Goal: Information Seeking & Learning: Learn about a topic

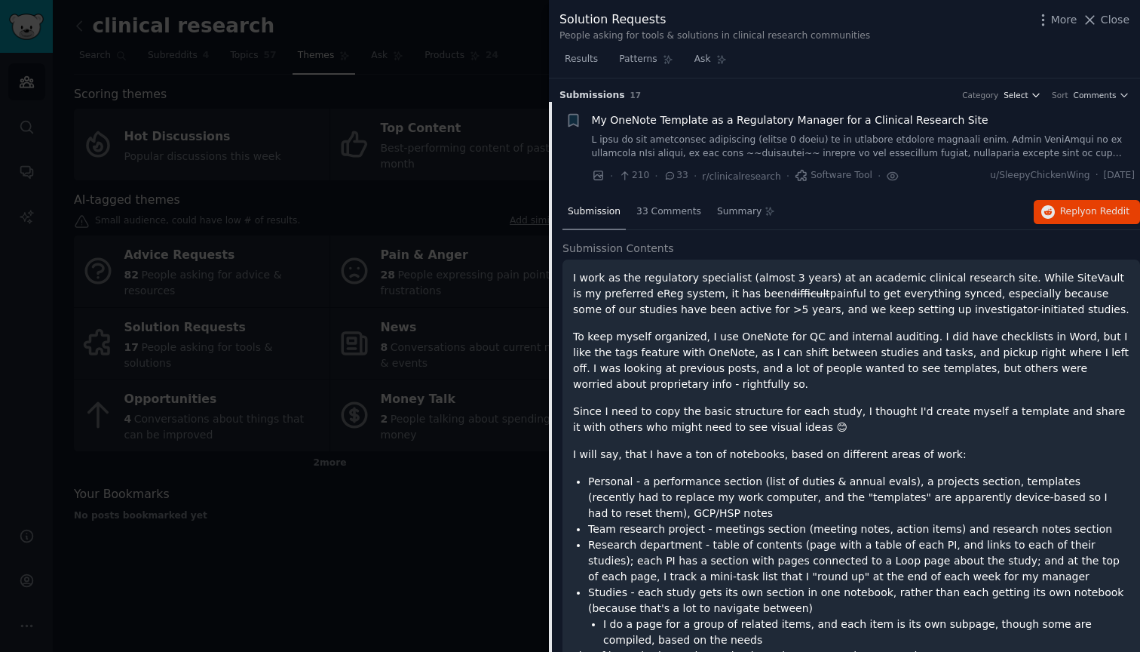
click at [1025, 99] on span "Select" at bounding box center [1016, 95] width 24 height 11
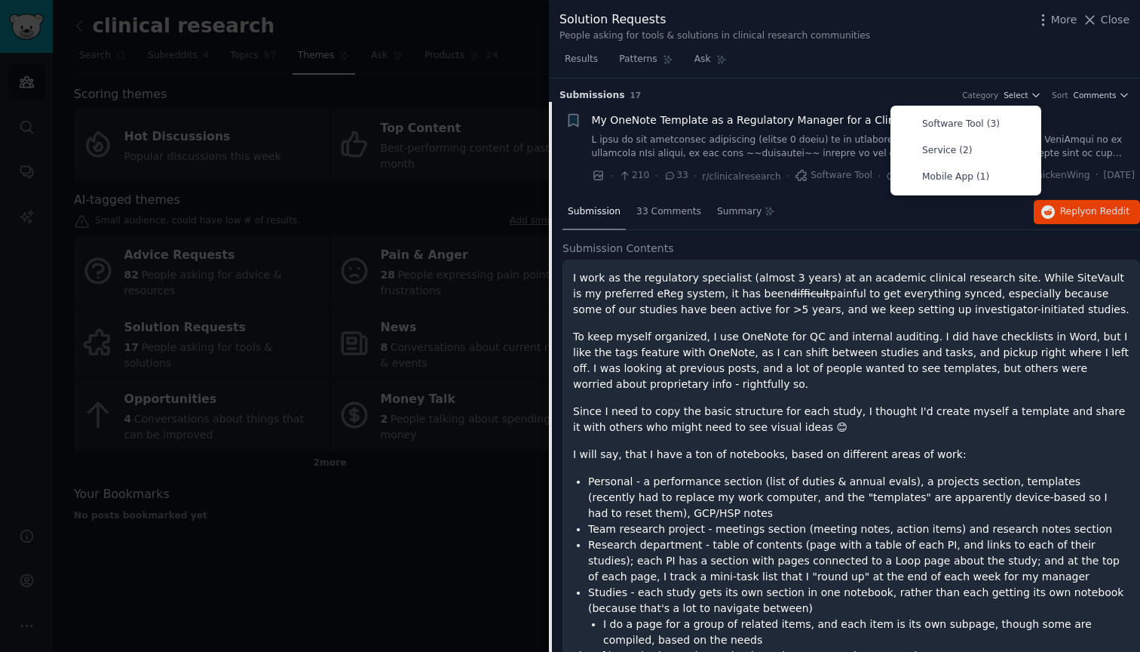
click at [1072, 126] on div "My OneNote Template as a Regulatory Manager for a Clinical Research Site" at bounding box center [864, 120] width 544 height 16
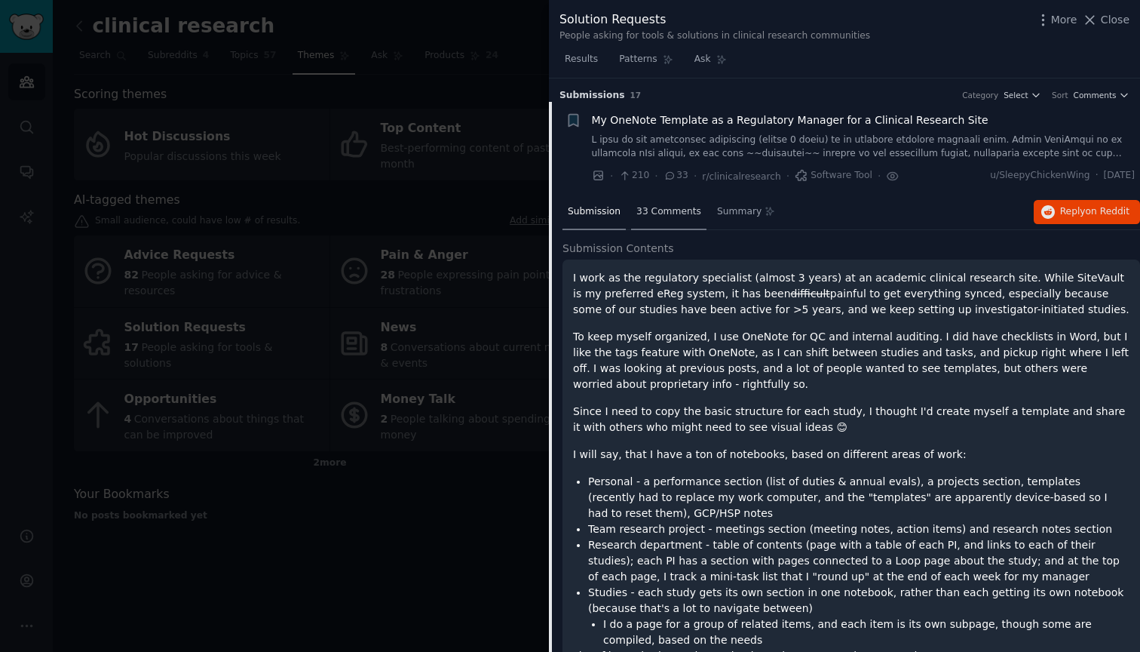
click at [676, 205] on span "33 Comments" at bounding box center [668, 212] width 65 height 14
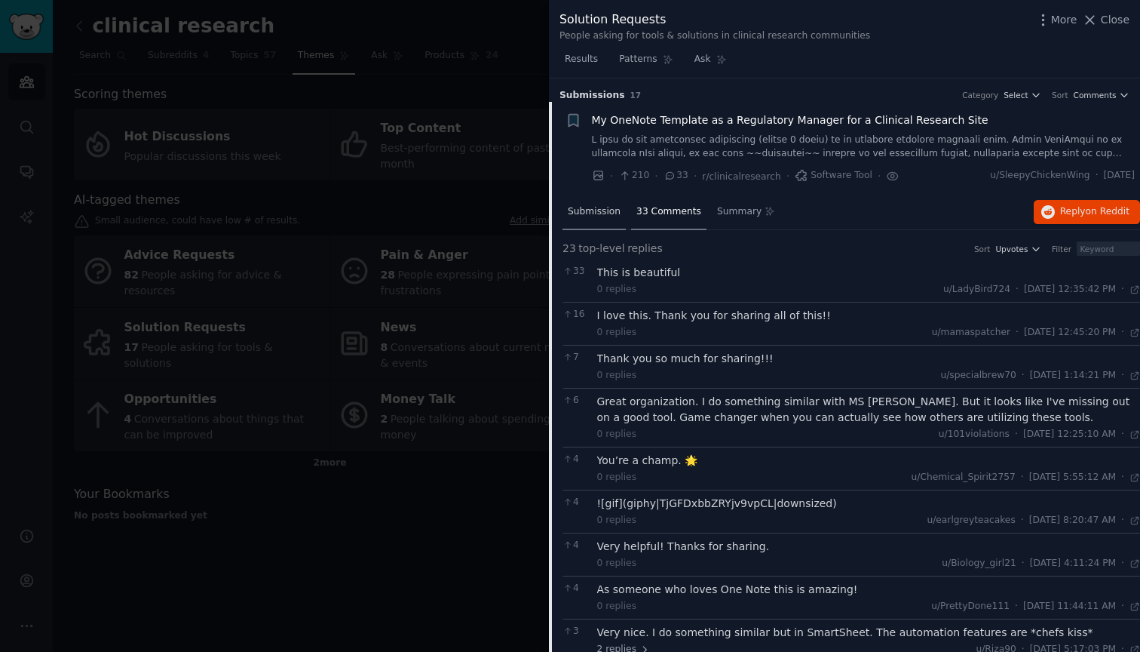
click at [581, 218] on div "Submission" at bounding box center [594, 213] width 63 height 36
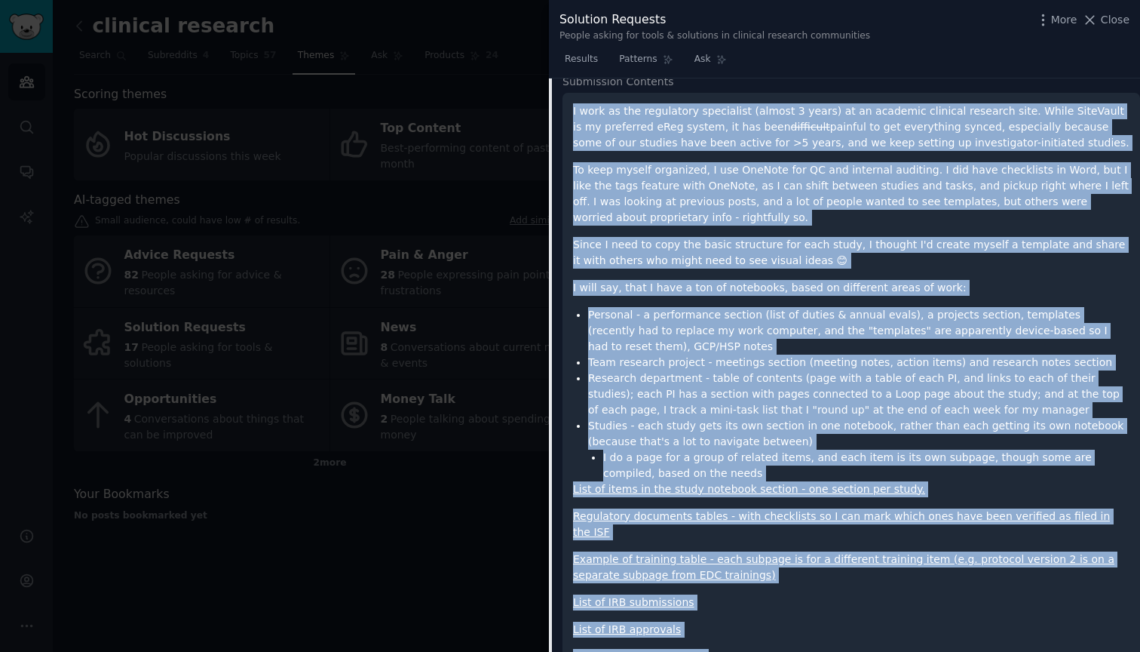
scroll to position [195, 0]
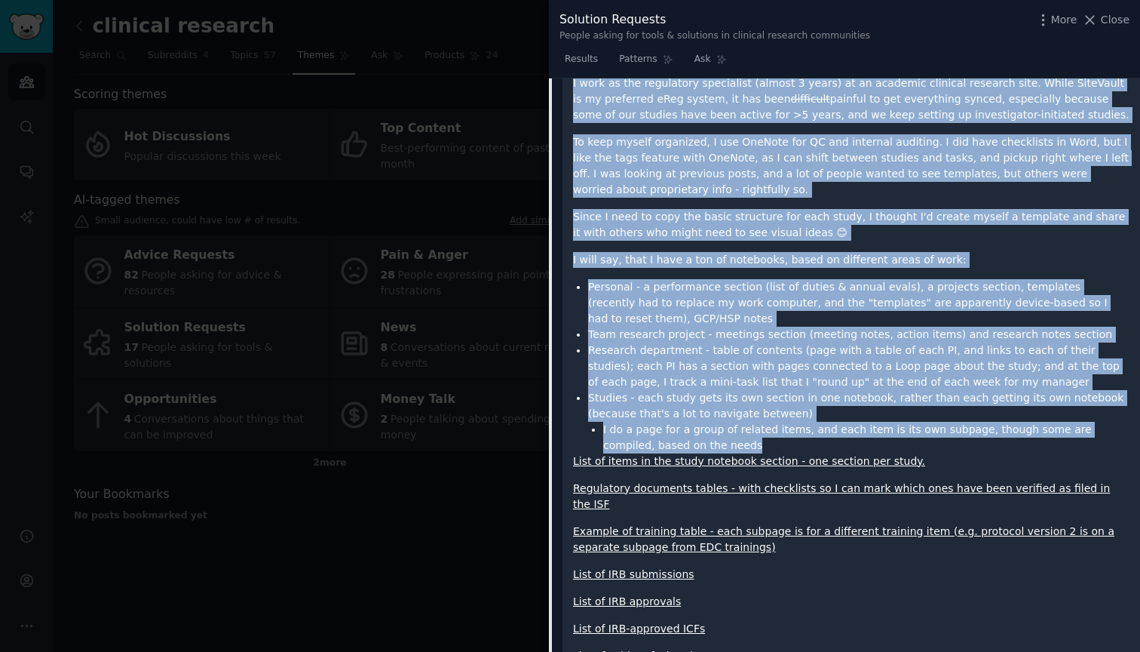
drag, startPoint x: 572, startPoint y: 268, endPoint x: 744, endPoint y: 446, distance: 246.4
copy div "L ipsu do sit ametconsec adipiscing (elitse 9 doeiu) te in utlabore etdolore ma…"
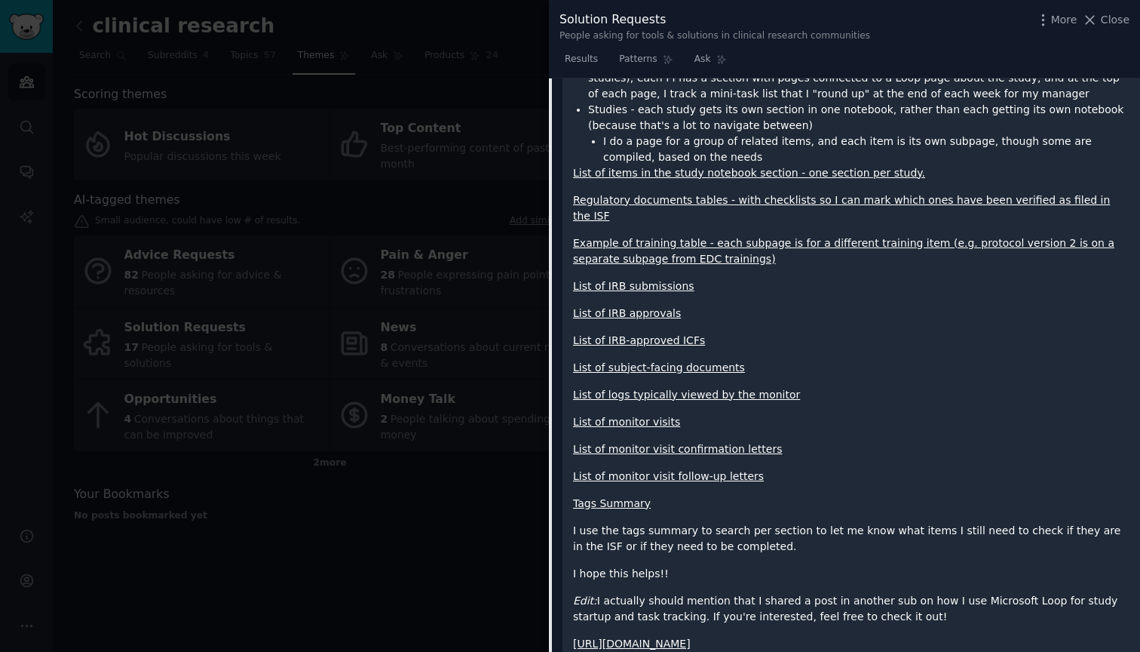
scroll to position [535, 0]
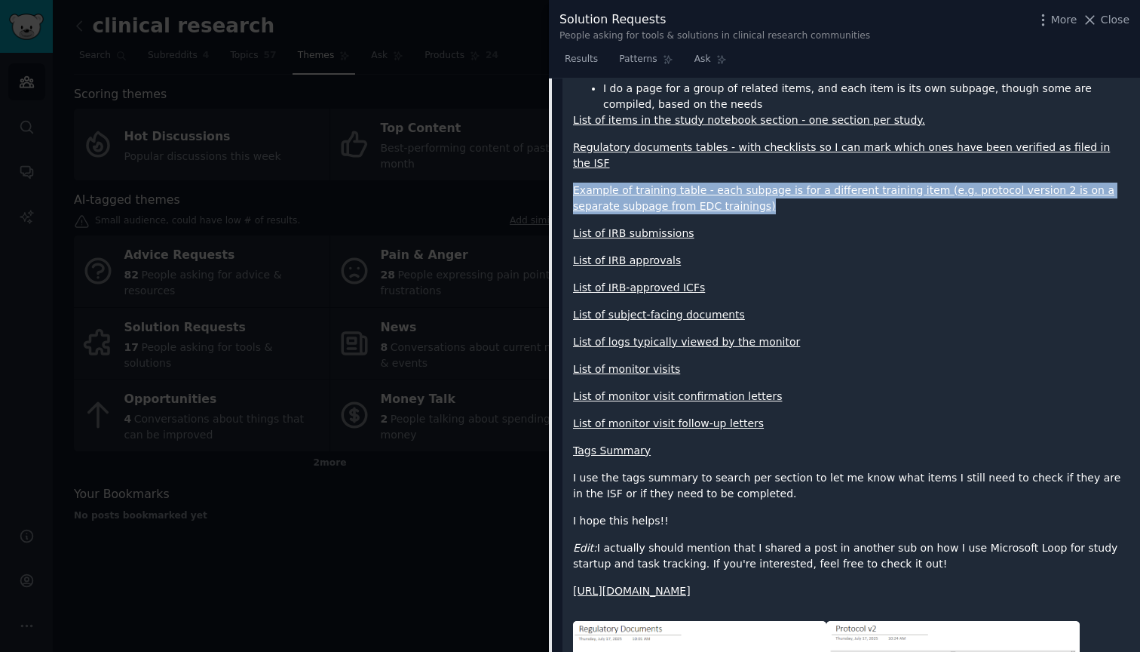
drag, startPoint x: 735, startPoint y: 191, endPoint x: 552, endPoint y: 177, distance: 183.7
copy link "Example of training table - each subpage is for a different training item (e.g.…"
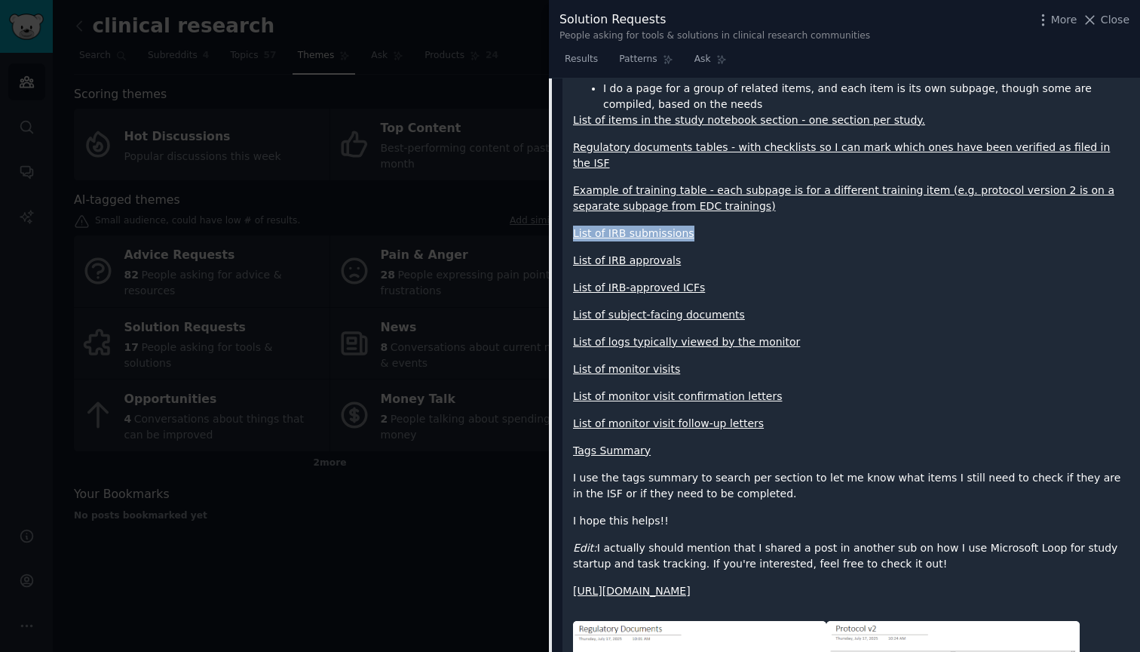
drag, startPoint x: 708, startPoint y: 215, endPoint x: 574, endPoint y: 216, distance: 134.2
click at [574, 225] on p "List of IRB submissions" at bounding box center [851, 233] width 557 height 16
copy link "List of IRB submissions"
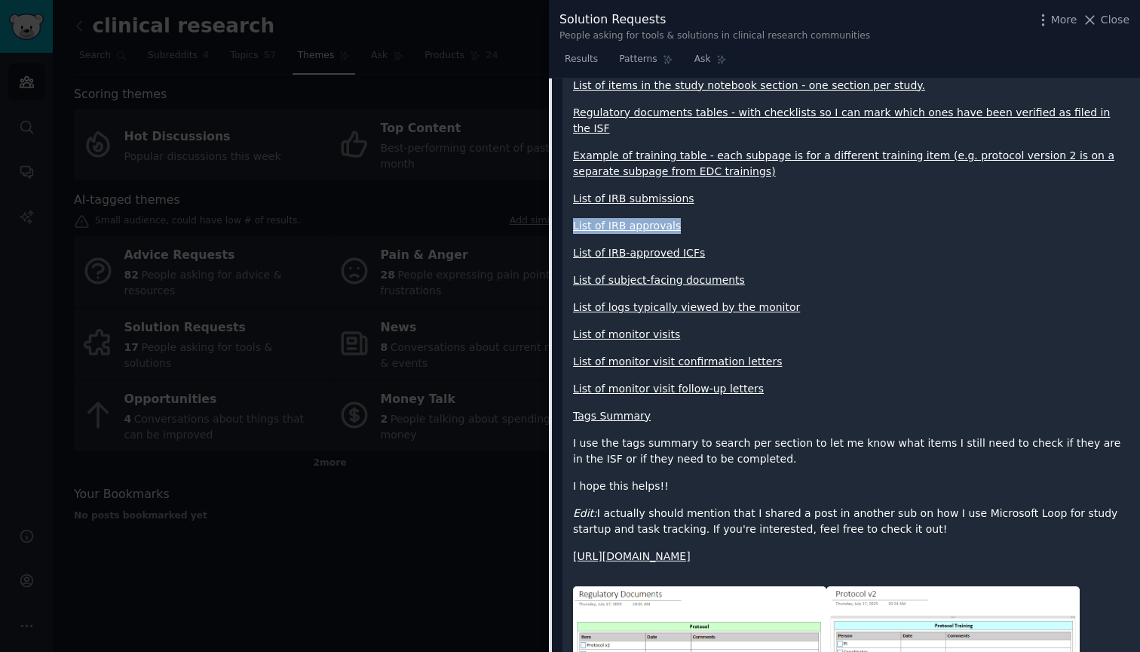
drag, startPoint x: 685, startPoint y: 205, endPoint x: 571, endPoint y: 208, distance: 113.9
copy link "List of IRB approvals"
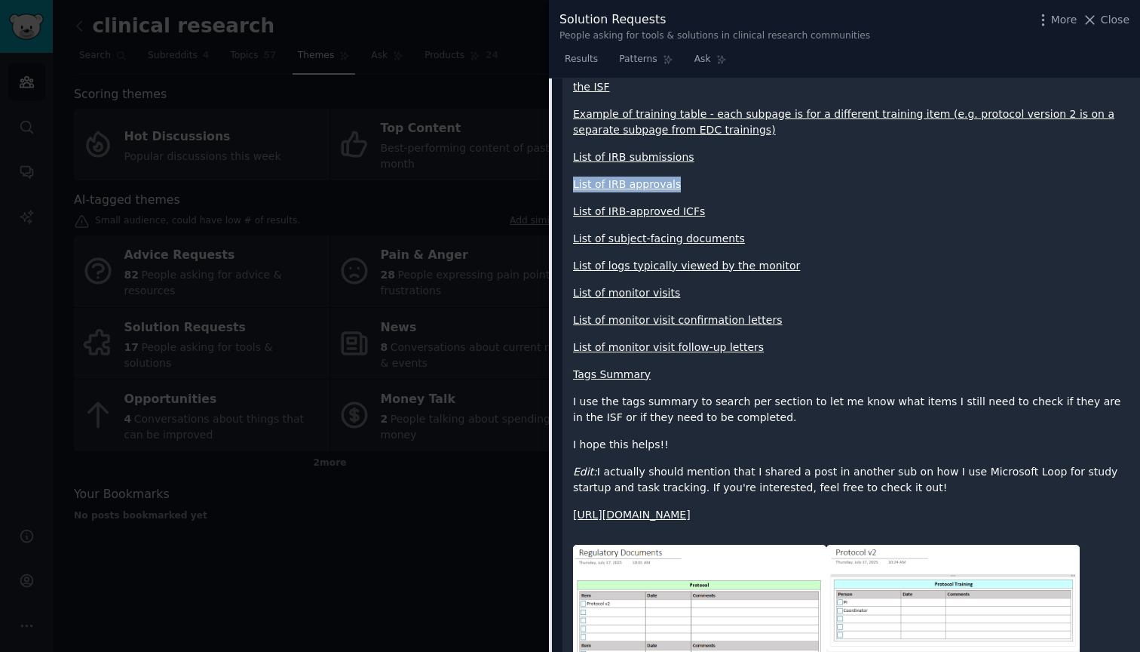
scroll to position [626, 0]
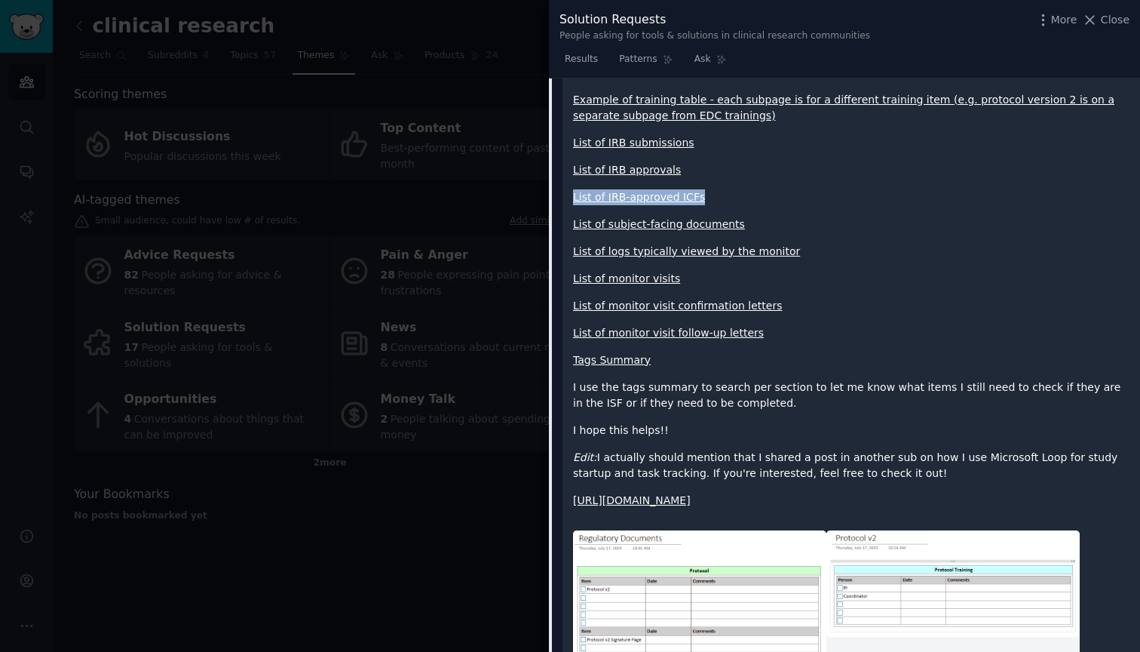
drag, startPoint x: 707, startPoint y: 182, endPoint x: 573, endPoint y: 182, distance: 133.5
copy link "List of IRB-approved ICFs"
drag, startPoint x: 737, startPoint y: 210, endPoint x: 572, endPoint y: 210, distance: 165.1
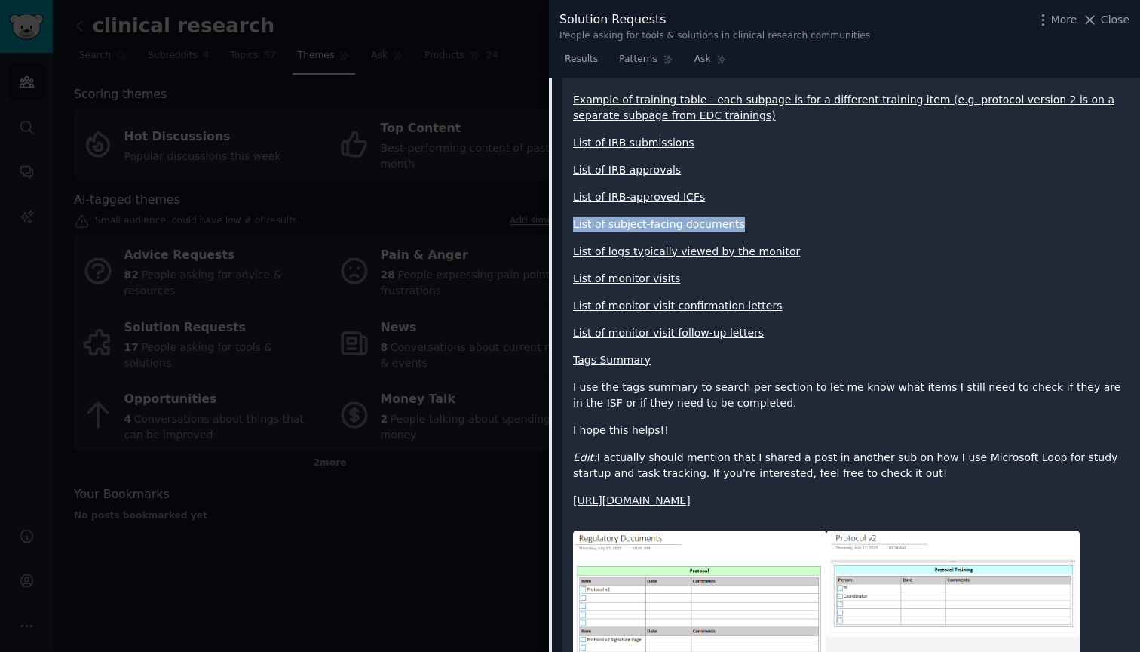
copy link "List of subject-facing documents"
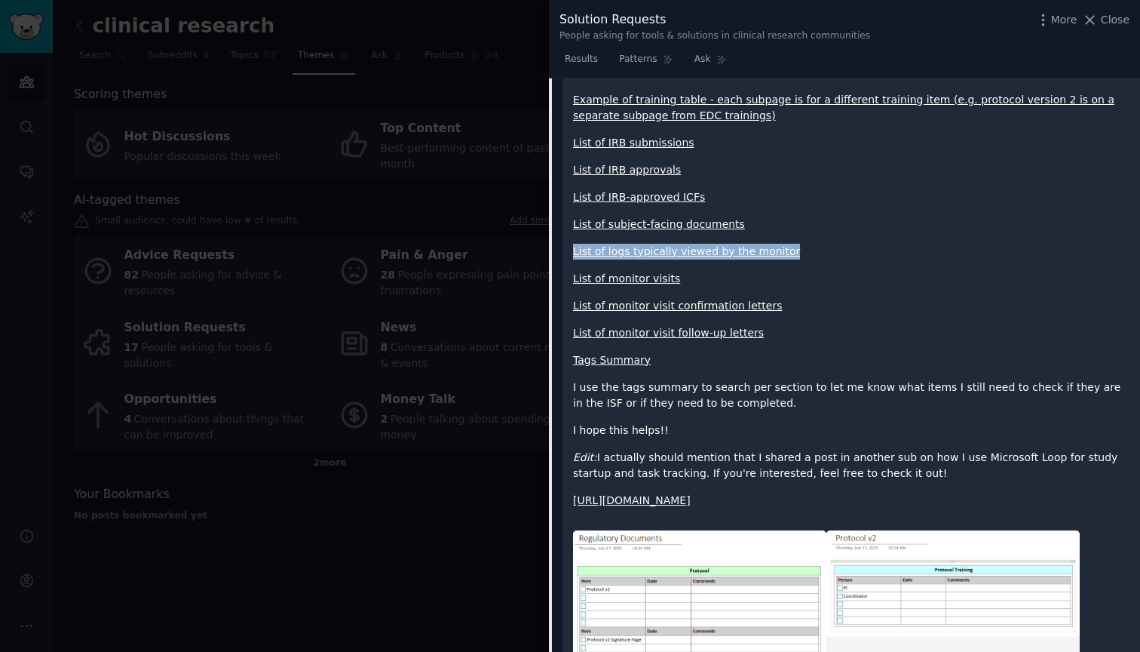
drag, startPoint x: 799, startPoint y: 238, endPoint x: 563, endPoint y: 235, distance: 236.0
copy link "List of logs typically viewed by the monitor"
drag, startPoint x: 701, startPoint y: 258, endPoint x: 570, endPoint y: 260, distance: 130.5
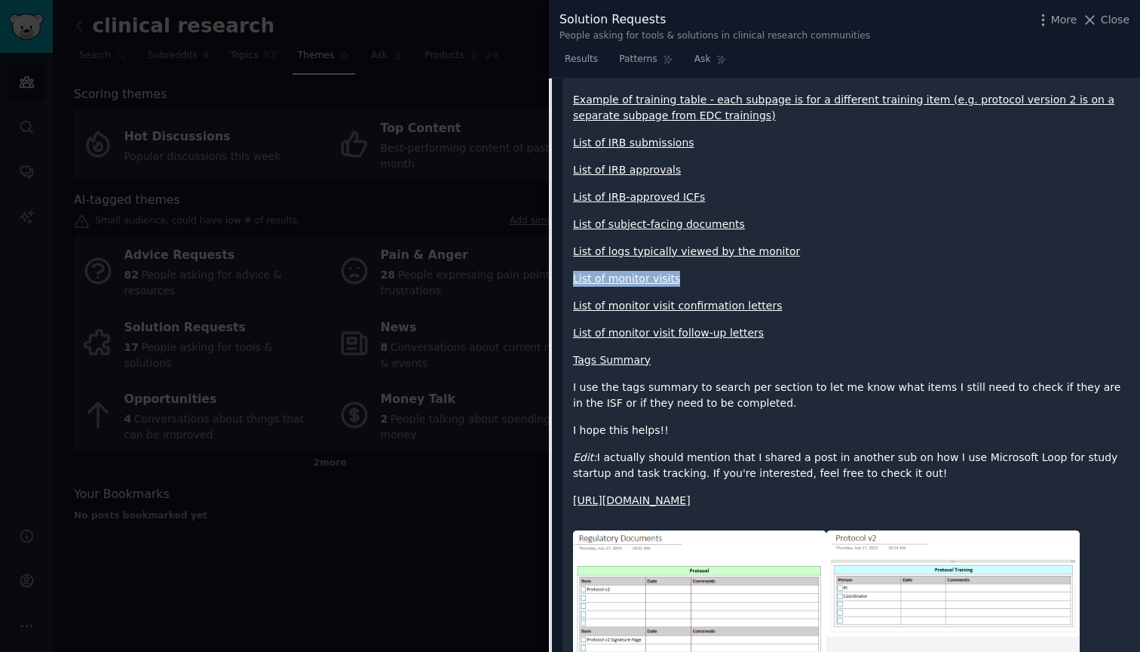
copy link "List of monitor visits"
drag, startPoint x: 804, startPoint y: 293, endPoint x: 572, endPoint y: 291, distance: 231.5
copy link "List of monitor visit confirmation letters"
drag, startPoint x: 763, startPoint y: 314, endPoint x: 573, endPoint y: 317, distance: 190.1
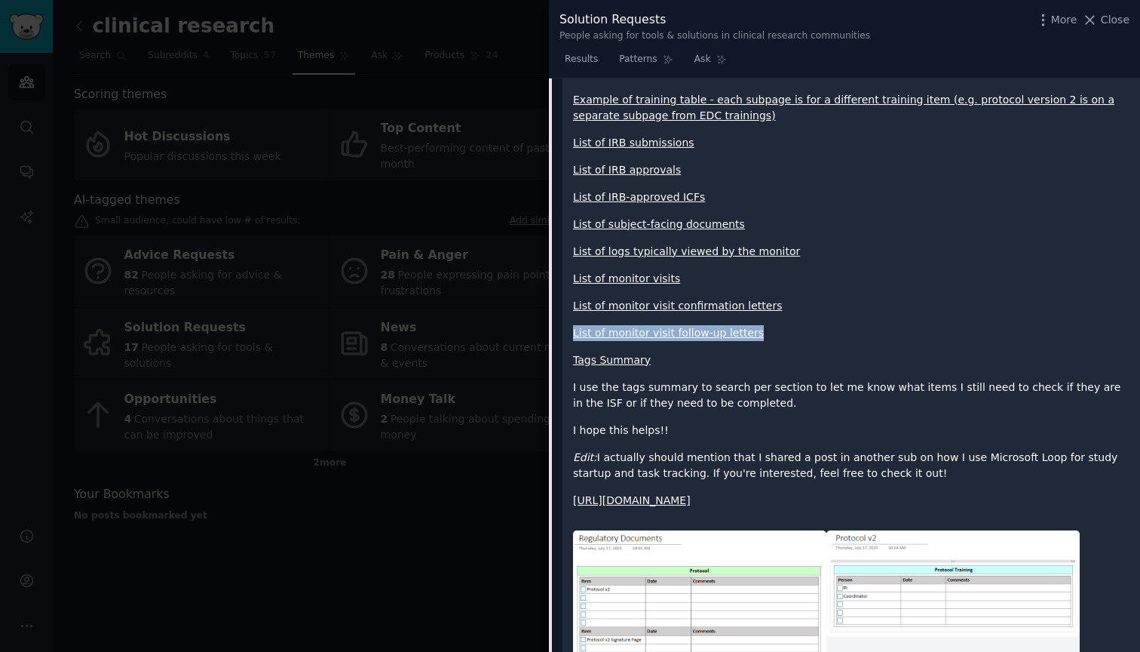
click at [573, 325] on p "List of monitor visit follow-up letters" at bounding box center [851, 333] width 557 height 16
copy link "List of monitor visit follow-up letters"
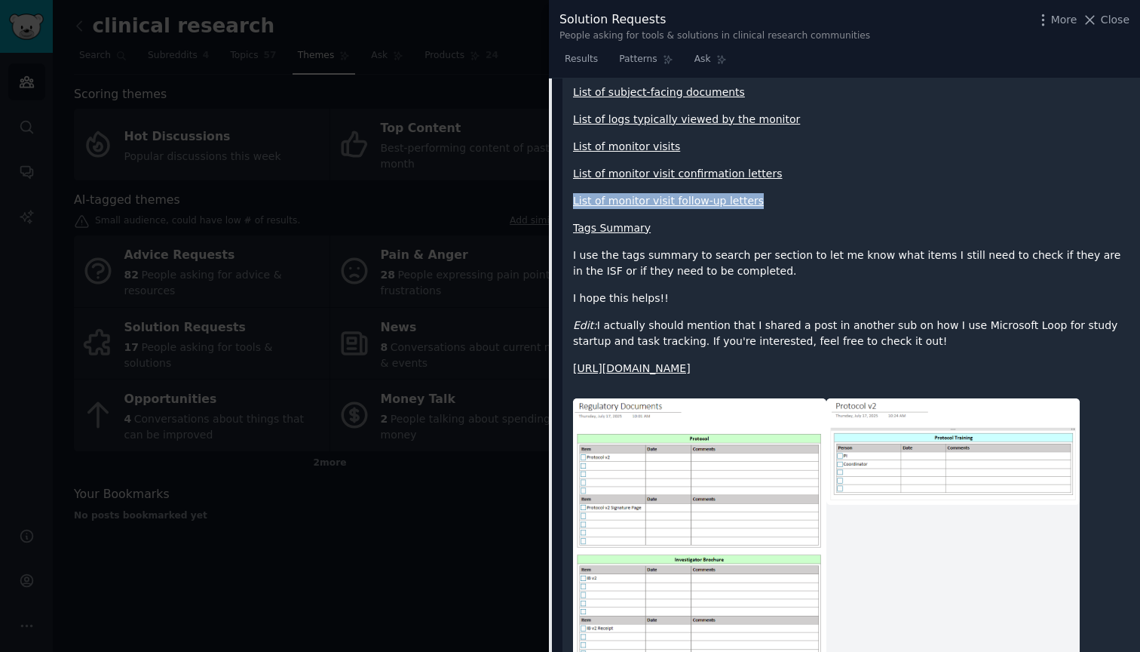
scroll to position [765, 0]
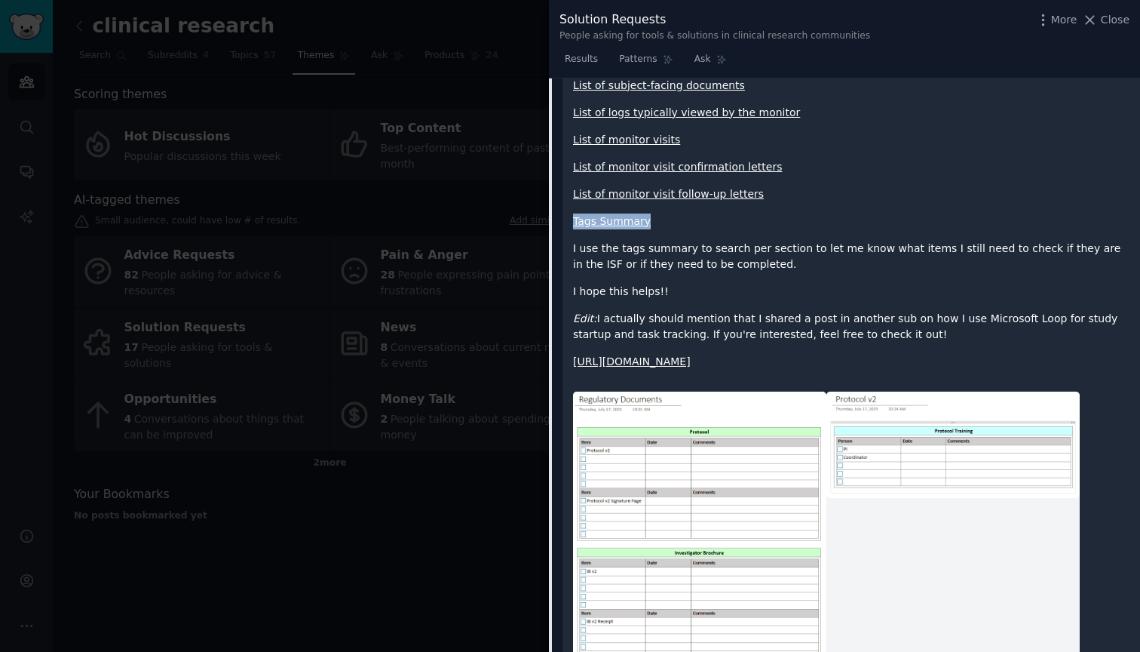
drag, startPoint x: 662, startPoint y: 207, endPoint x: 575, endPoint y: 207, distance: 87.5
click at [575, 213] on p "Tags Summary" at bounding box center [851, 221] width 557 height 16
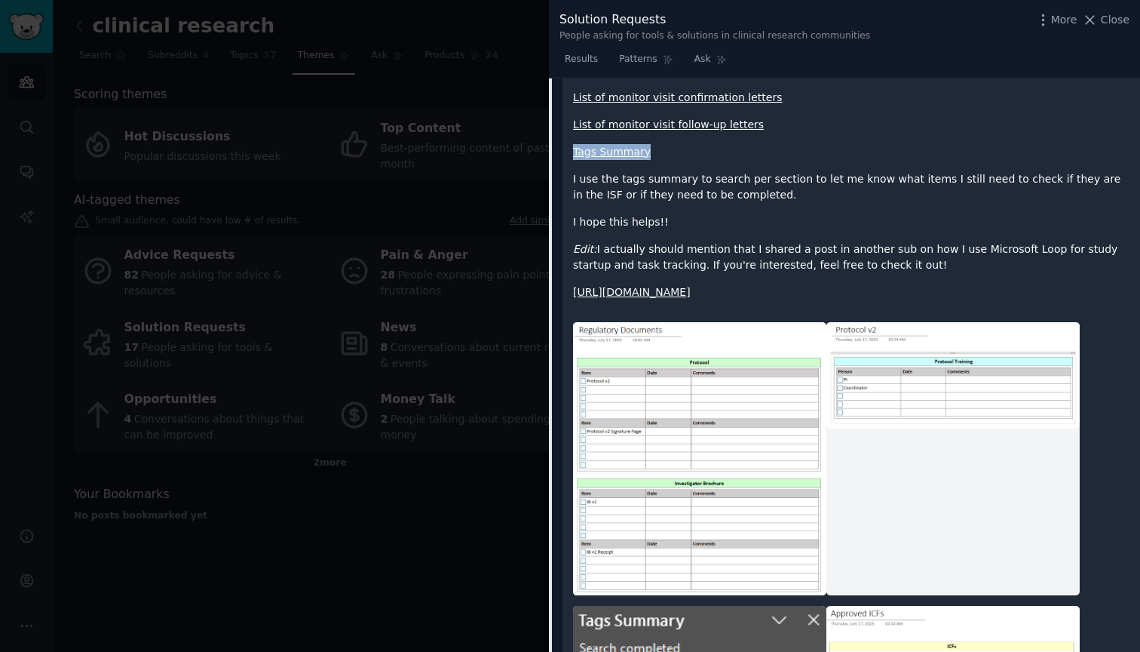
scroll to position [837, 0]
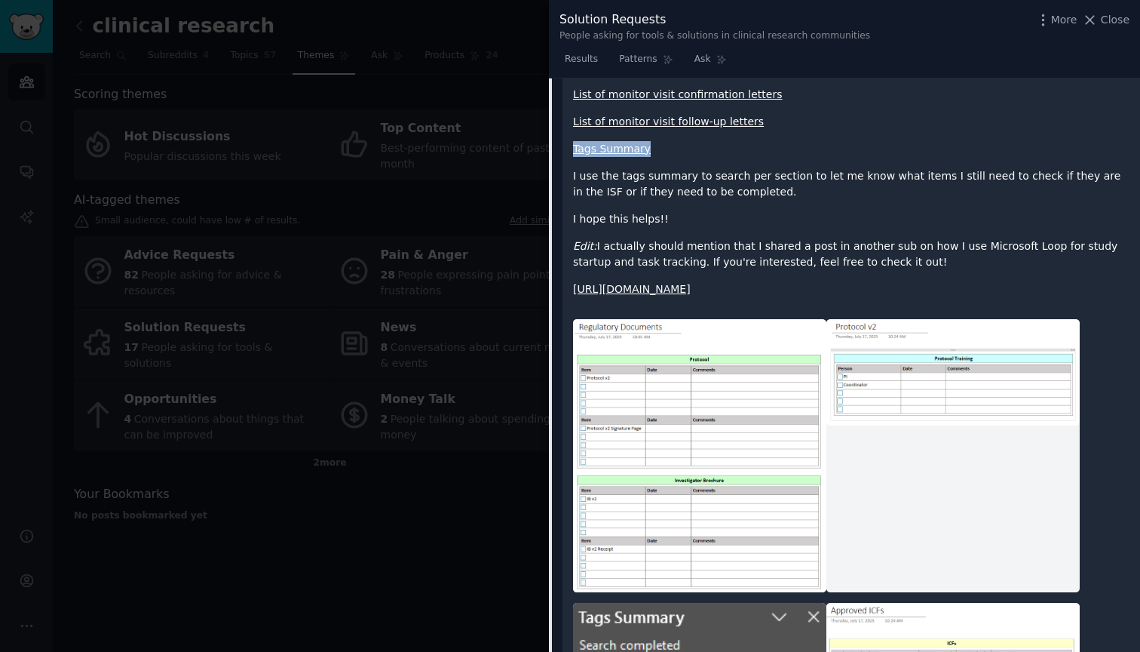
drag, startPoint x: 572, startPoint y: 158, endPoint x: 898, endPoint y: 245, distance: 337.1
click at [718, 173] on p "I use the tags summary to search per section to let me know what items I still …" at bounding box center [851, 184] width 557 height 32
drag, startPoint x: 572, startPoint y: 159, endPoint x: 1106, endPoint y: 288, distance: 550.0
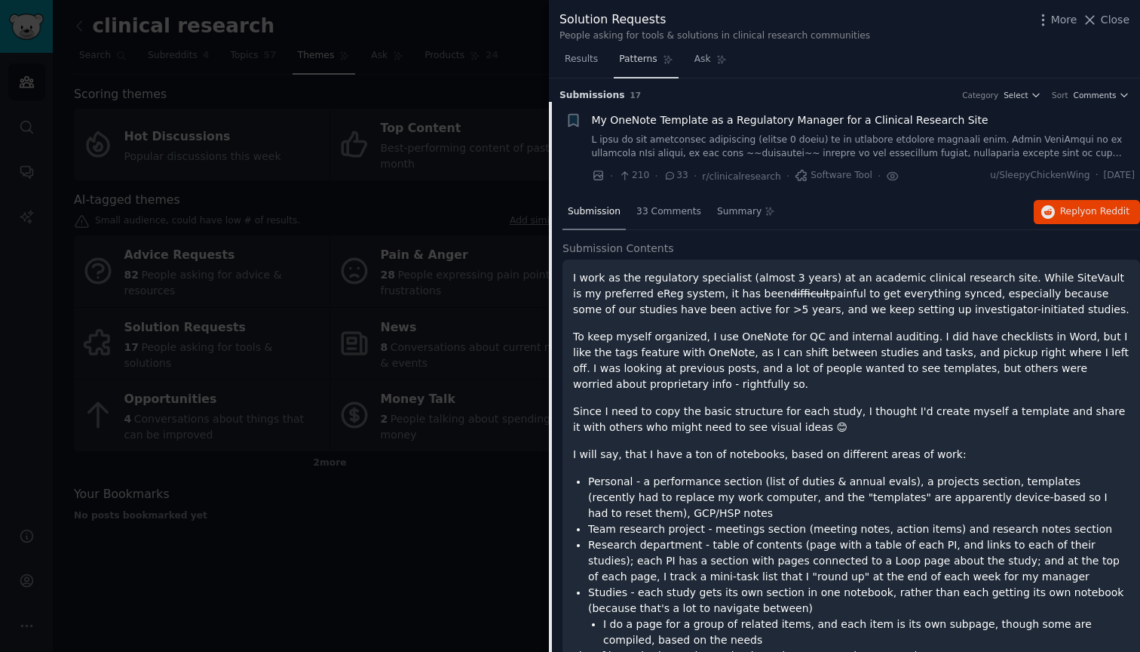
scroll to position [0, 0]
click at [642, 60] on span "Patterns" at bounding box center [638, 60] width 38 height 14
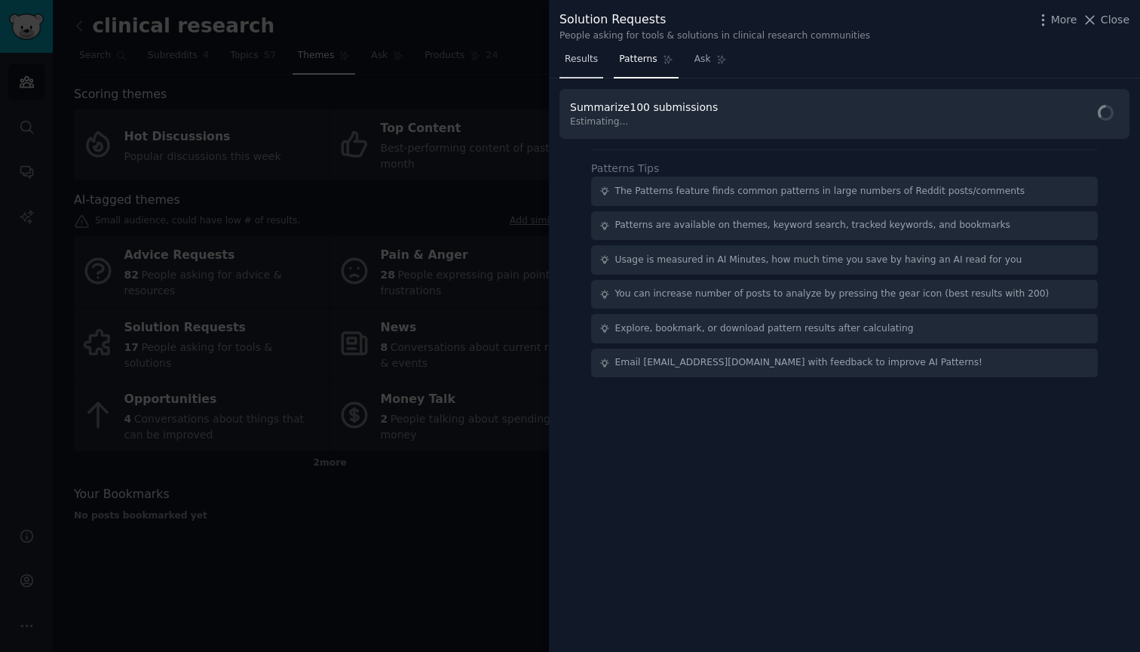
click at [578, 53] on span "Results" at bounding box center [581, 60] width 33 height 14
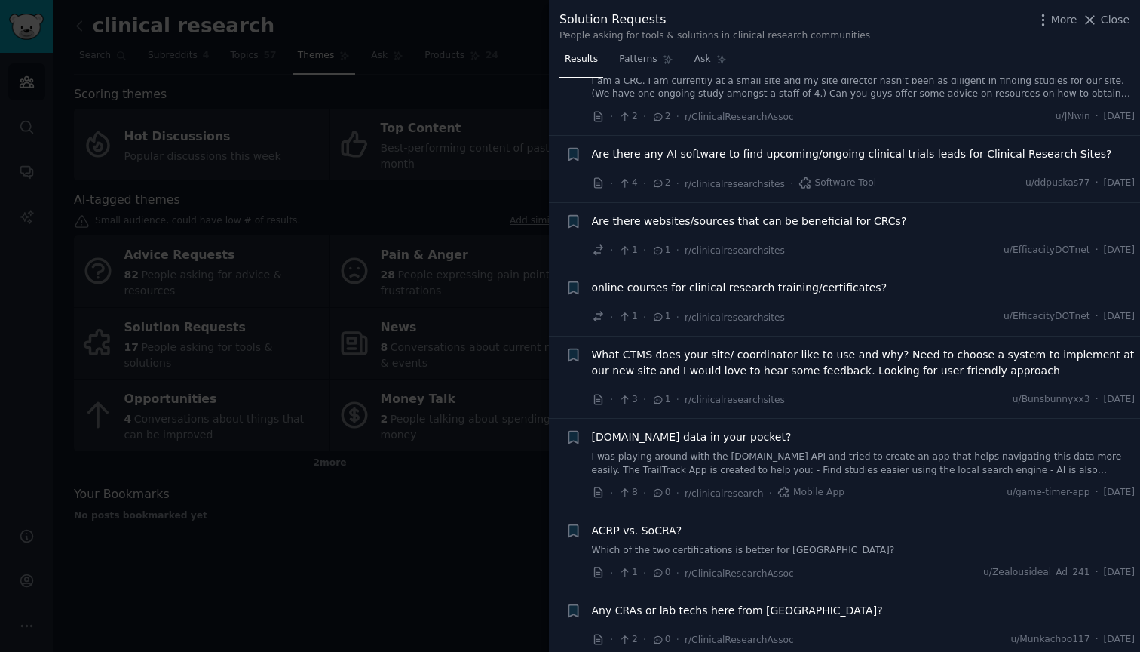
scroll to position [843, 0]
click at [671, 452] on link "I was playing around with the [DOMAIN_NAME] API and tried to create an app that…" at bounding box center [864, 465] width 544 height 26
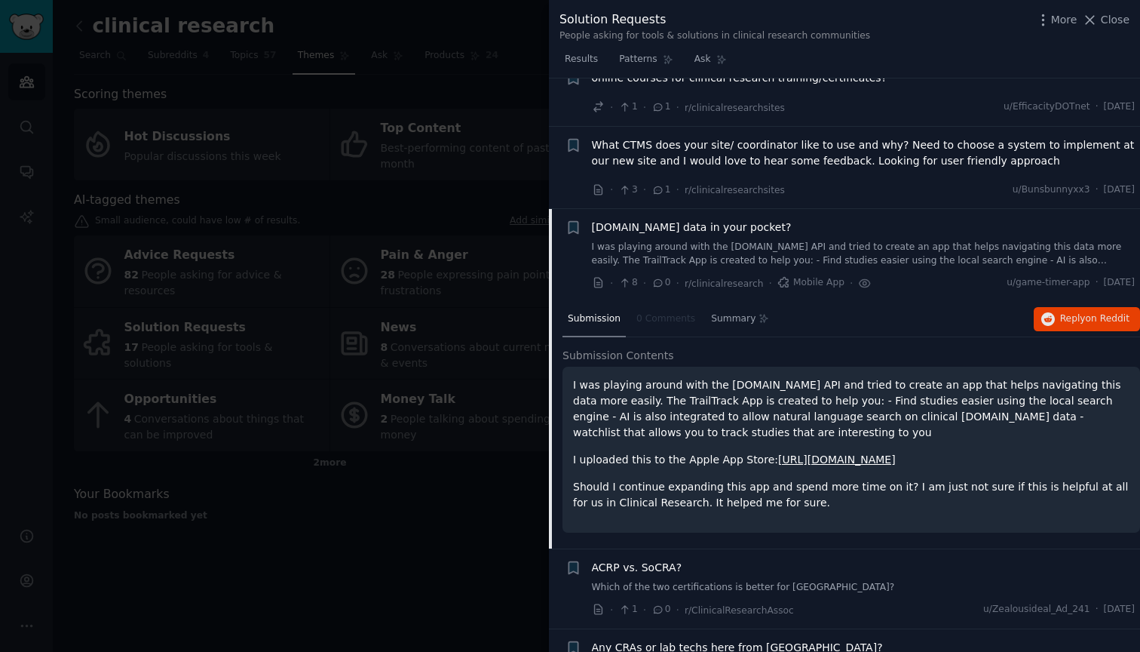
scroll to position [1089, 0]
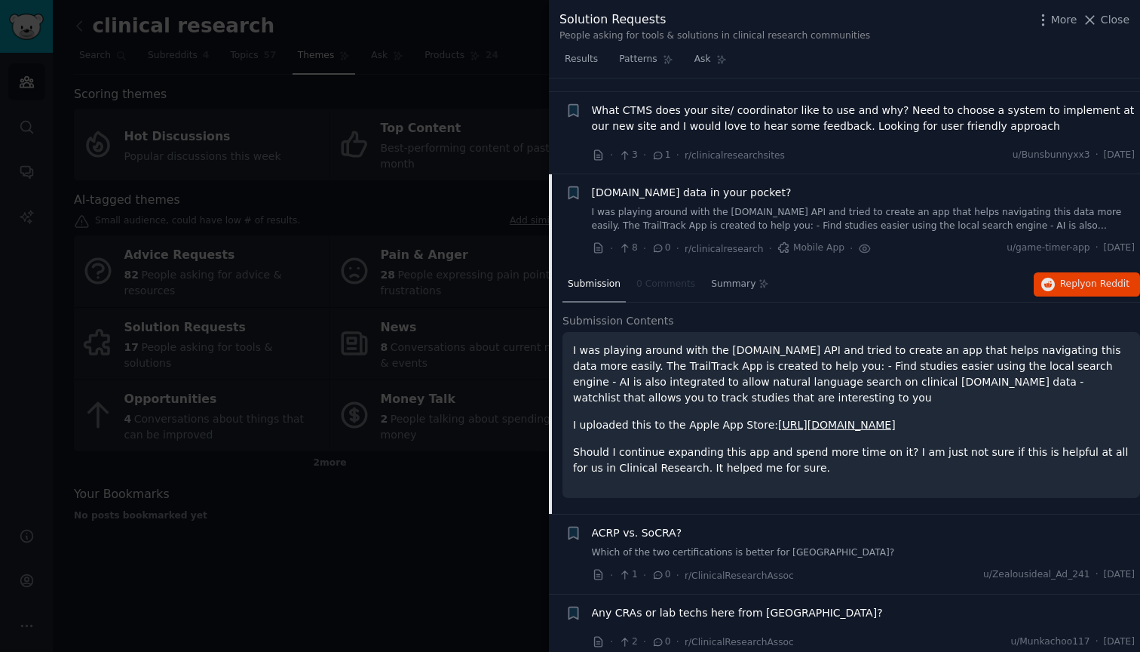
click at [813, 419] on link "[URL][DOMAIN_NAME]" at bounding box center [837, 425] width 118 height 12
click at [945, 314] on h2 "Submission Contents" at bounding box center [852, 321] width 578 height 16
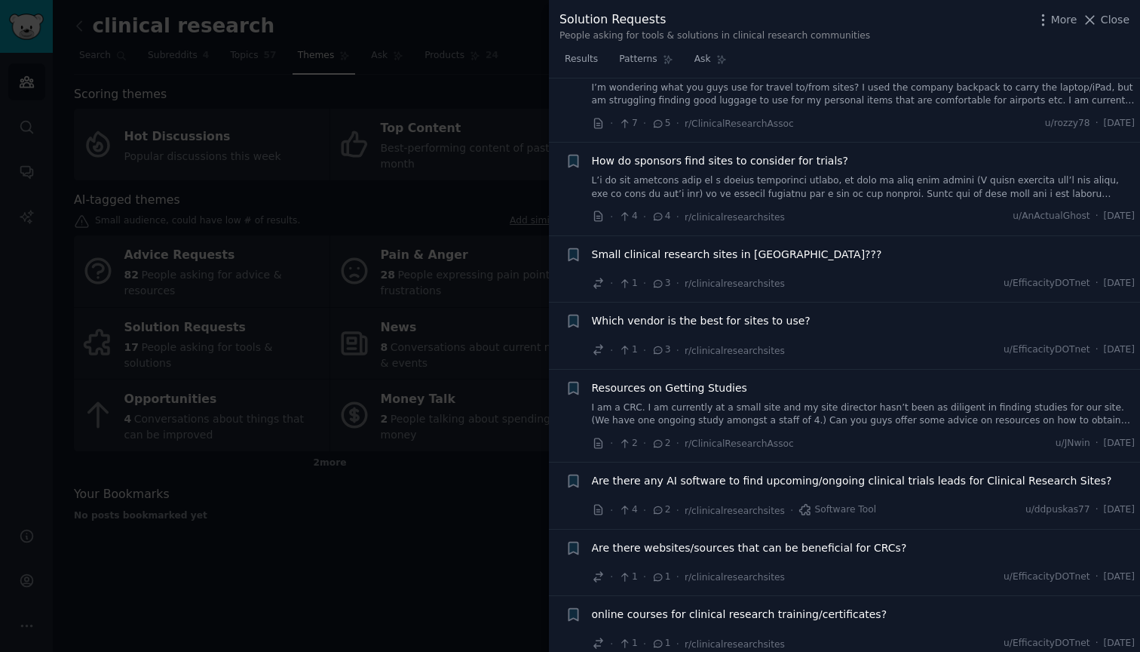
scroll to position [516, 0]
click at [915, 504] on div "· 4 · 2 · r/clinicalresearchsites · Software Tool u/ddpuskas77 · [DATE]" at bounding box center [864, 512] width 544 height 16
click at [925, 476] on span "Are there any AI software to find upcoming/ongoing clinical trials leads for Cl…" at bounding box center [852, 483] width 520 height 16
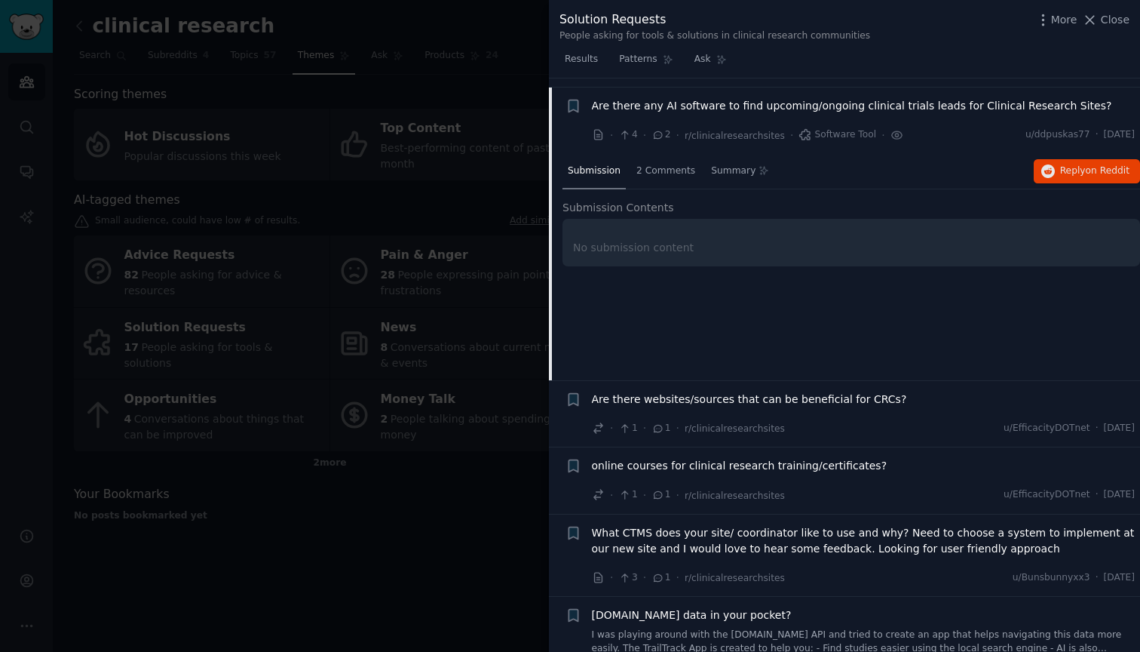
scroll to position [896, 0]
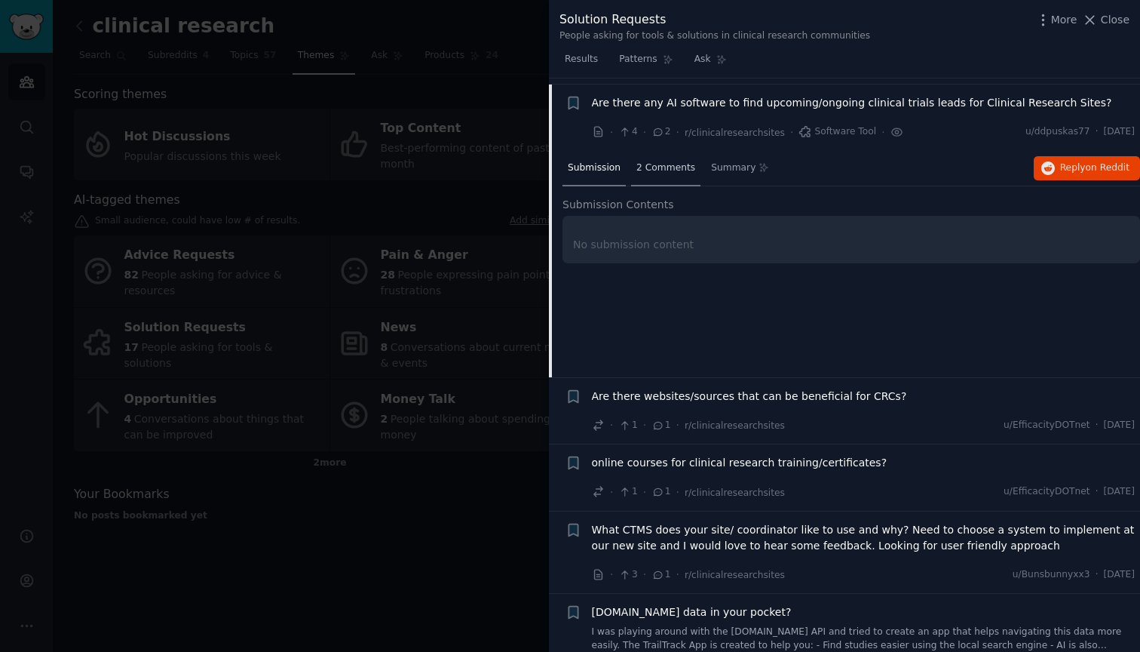
click at [643, 161] on span "2 Comments" at bounding box center [665, 168] width 59 height 14
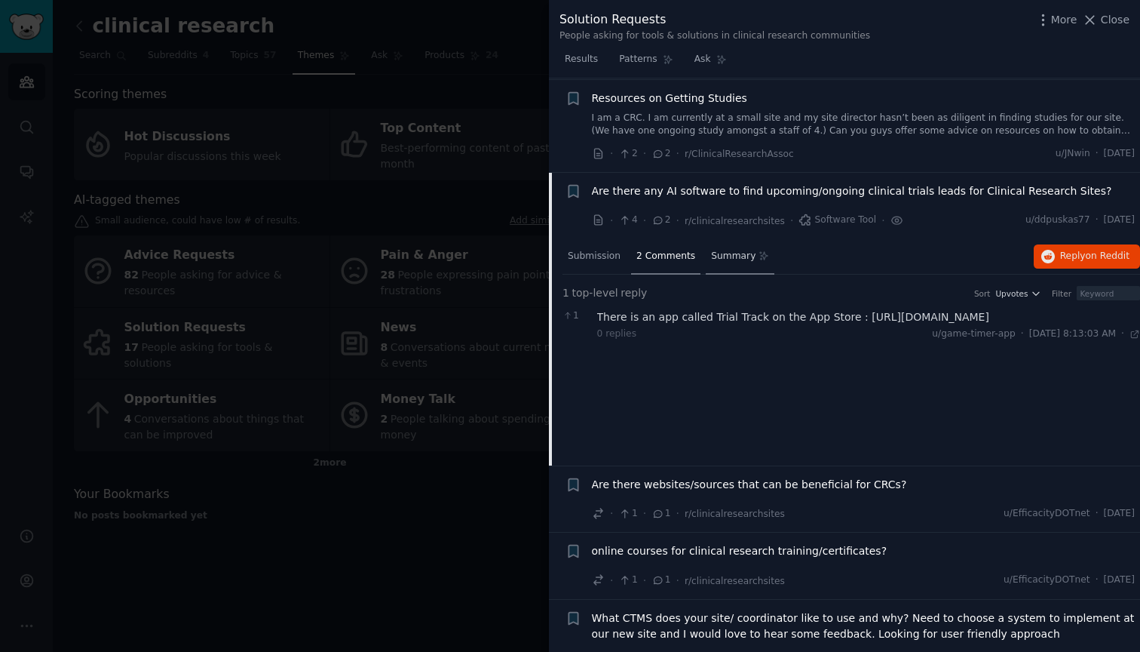
scroll to position [811, 0]
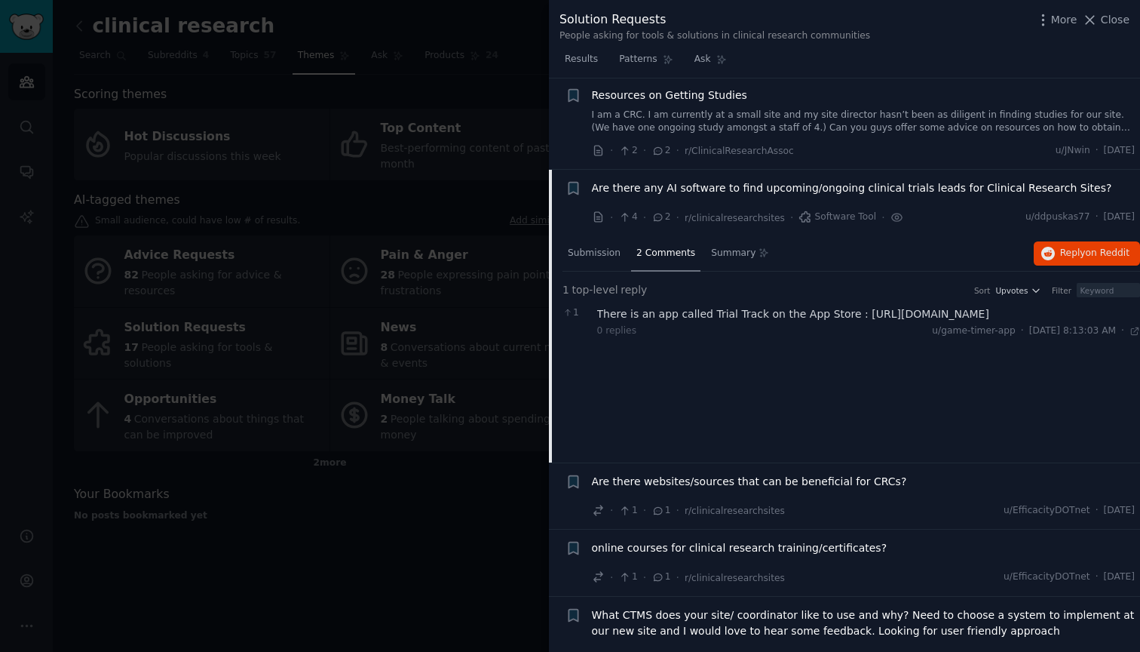
click at [817, 481] on span "Are there websites/sources that can be beneficial for CRCs?" at bounding box center [749, 482] width 315 height 16
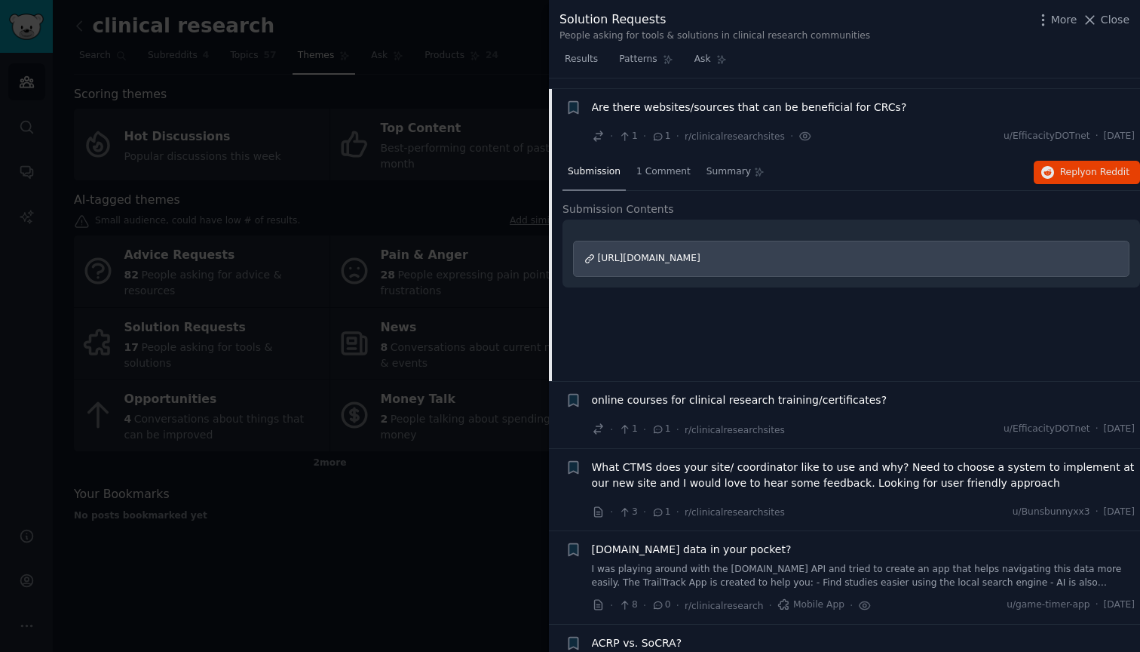
scroll to position [963, 0]
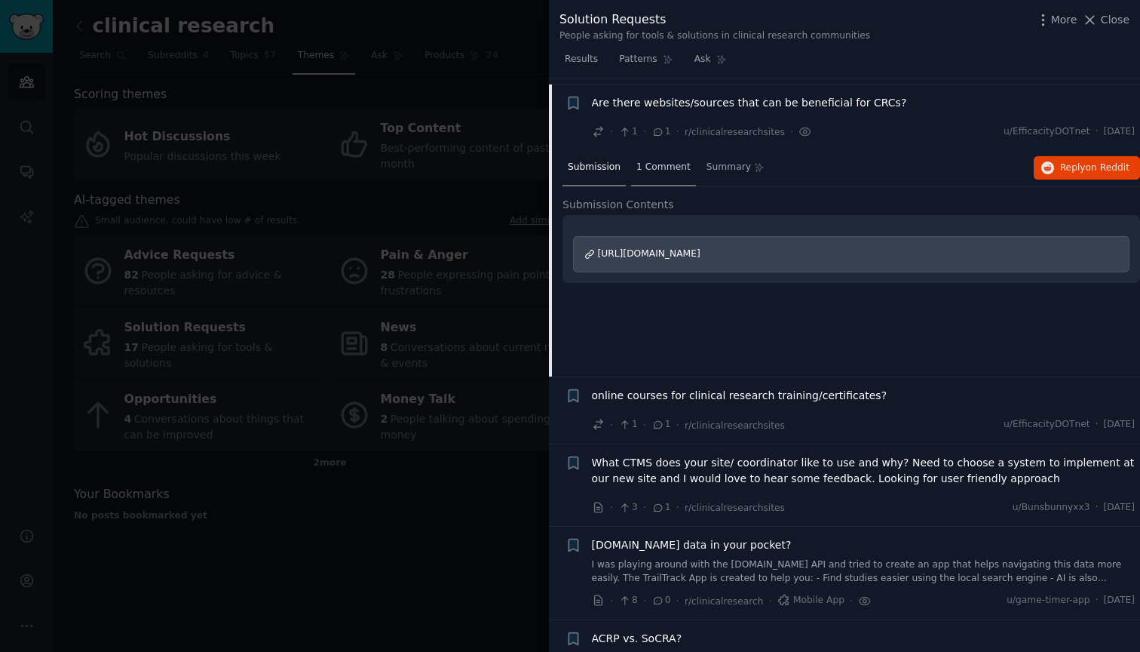
click at [654, 161] on span "1 Comment" at bounding box center [663, 168] width 54 height 14
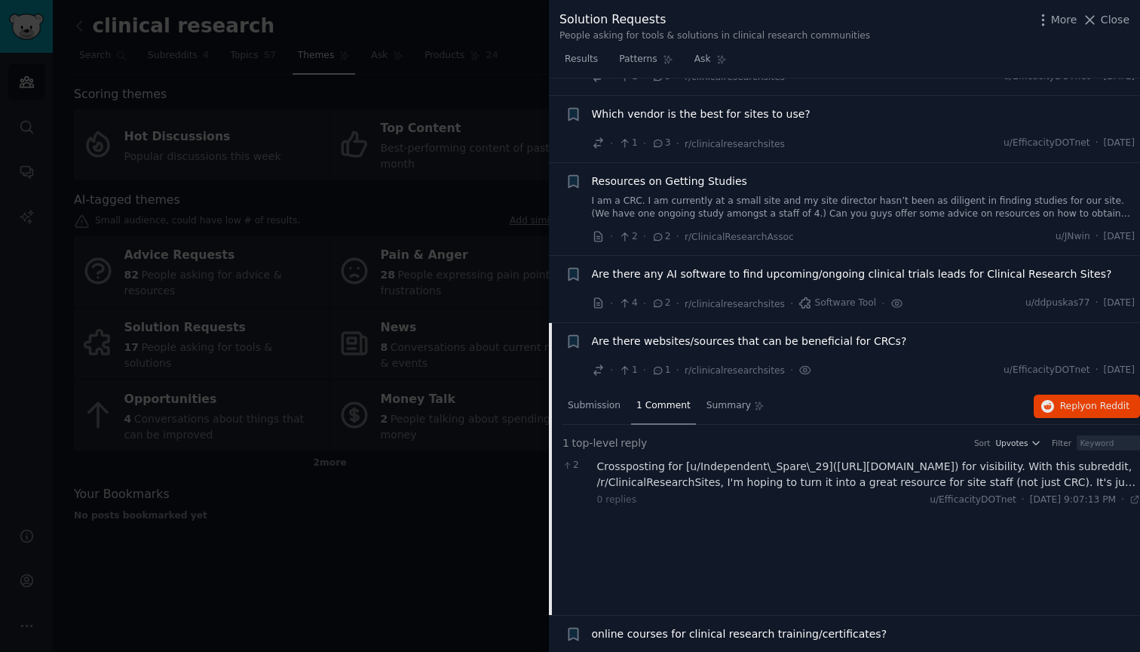
scroll to position [714, 0]
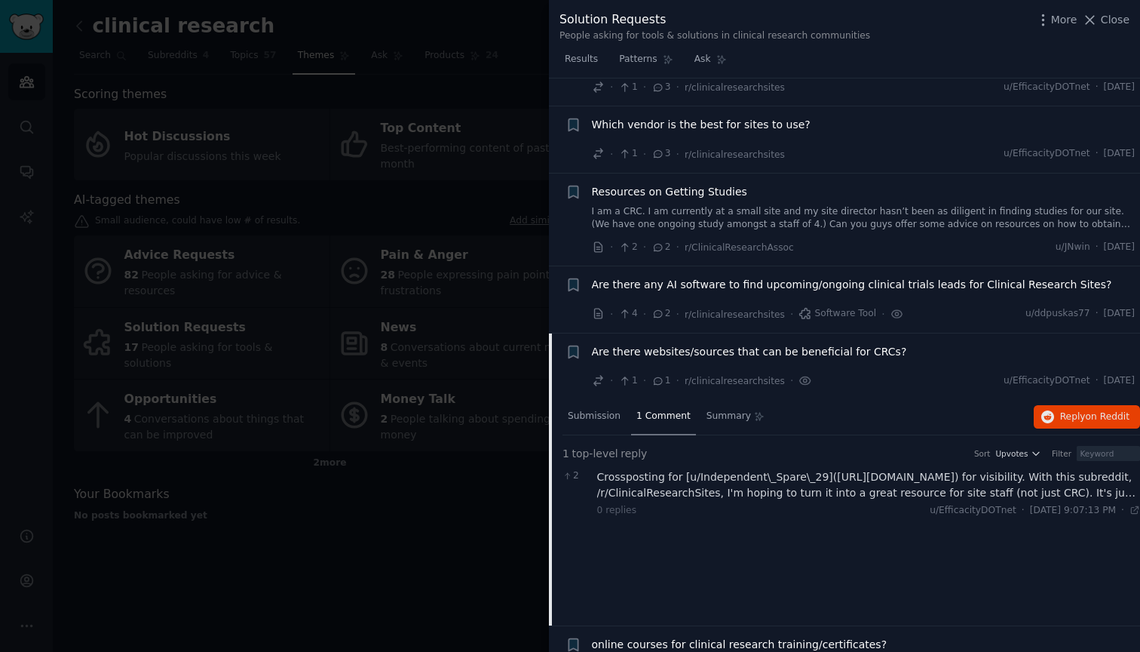
click at [885, 483] on div "Crossposting for [u/Independent\_Spare\_29]([URL][DOMAIN_NAME]) for visibility.…" at bounding box center [869, 485] width 544 height 32
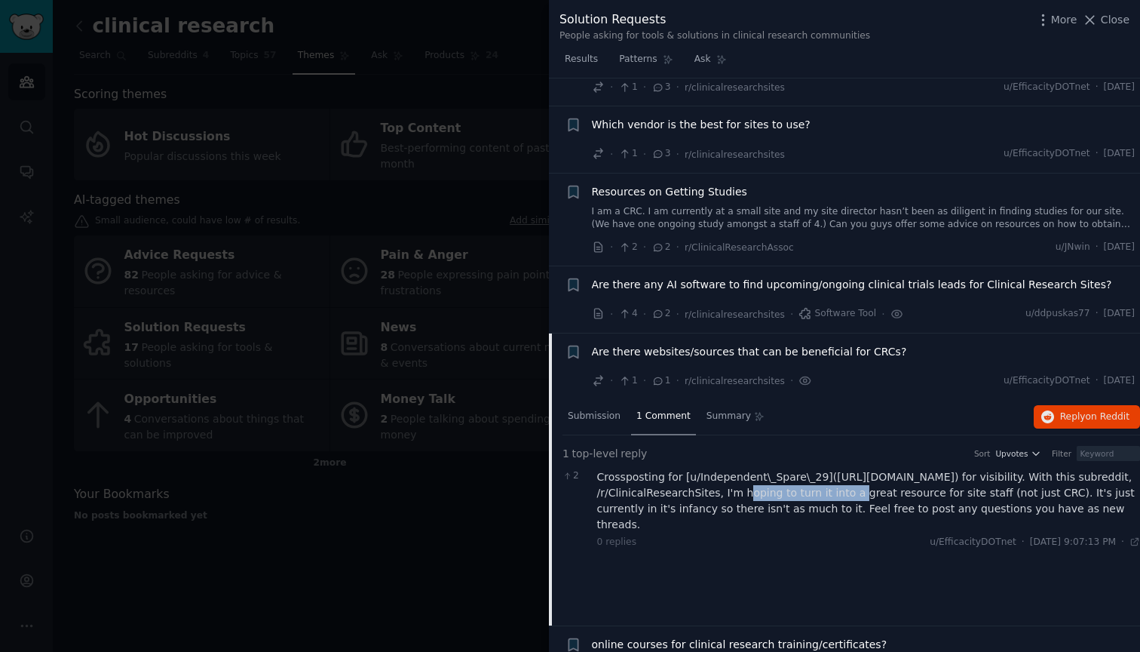
drag, startPoint x: 740, startPoint y: 485, endPoint x: 854, endPoint y: 484, distance: 114.6
click at [854, 484] on div "Crossposting for [u/Independent\_Spare\_29]([URL][DOMAIN_NAME]) for visibility.…" at bounding box center [869, 500] width 544 height 63
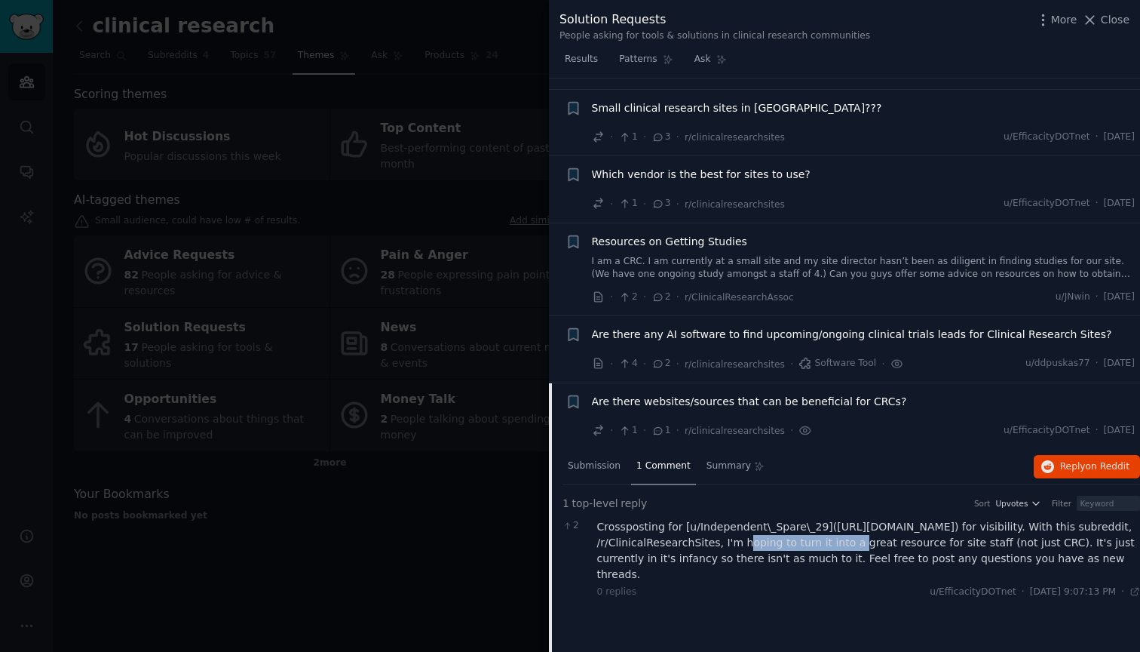
scroll to position [653, 0]
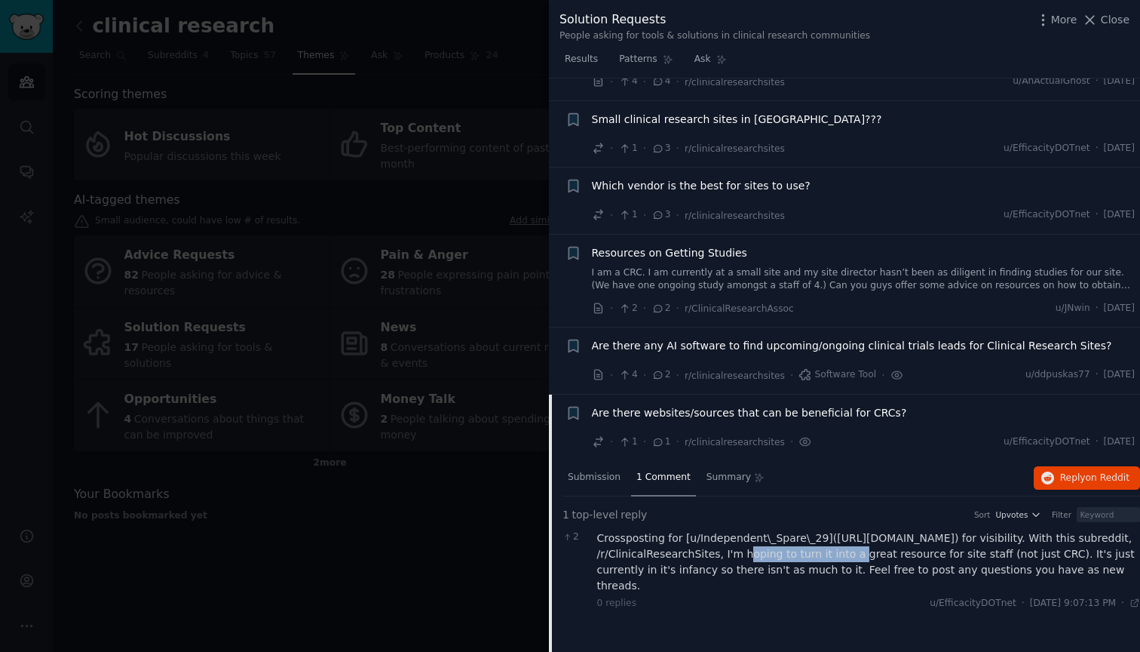
click at [807, 340] on span "Are there any AI software to find upcoming/ongoing clinical trials leads for Cl…" at bounding box center [852, 346] width 520 height 16
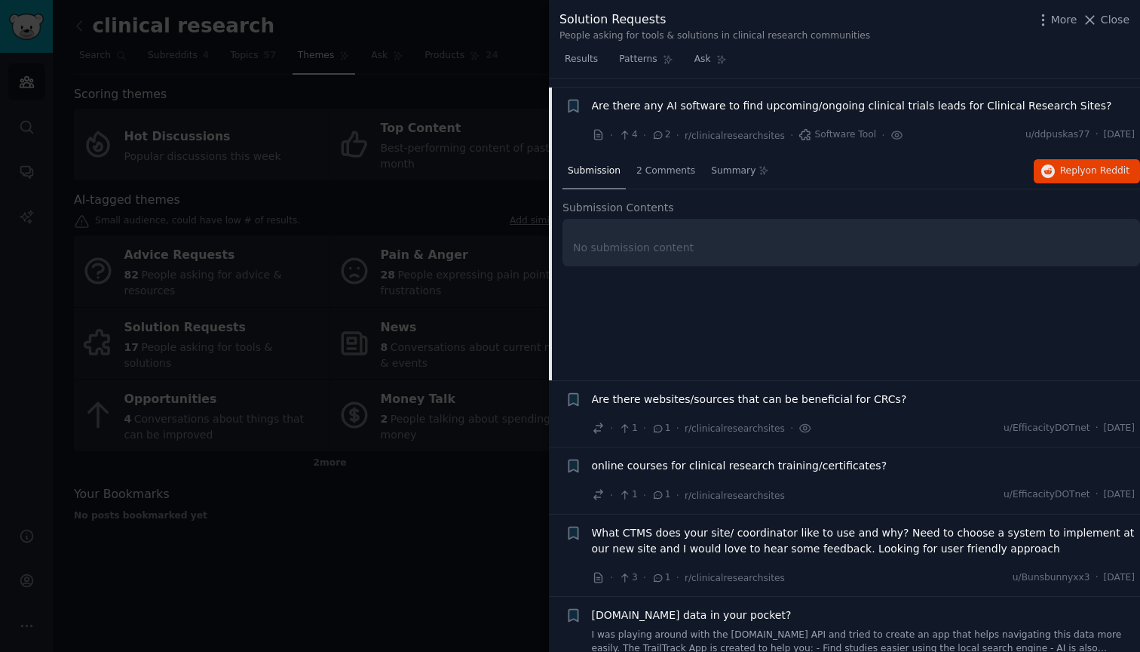
scroll to position [896, 0]
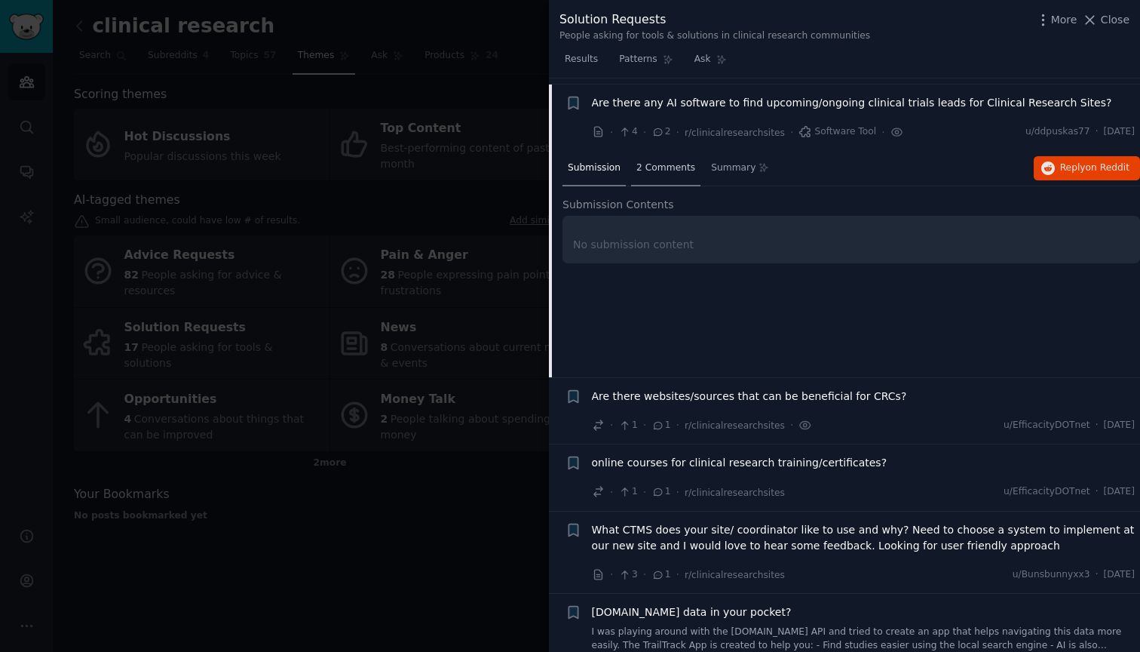
click at [667, 161] on span "2 Comments" at bounding box center [665, 168] width 59 height 14
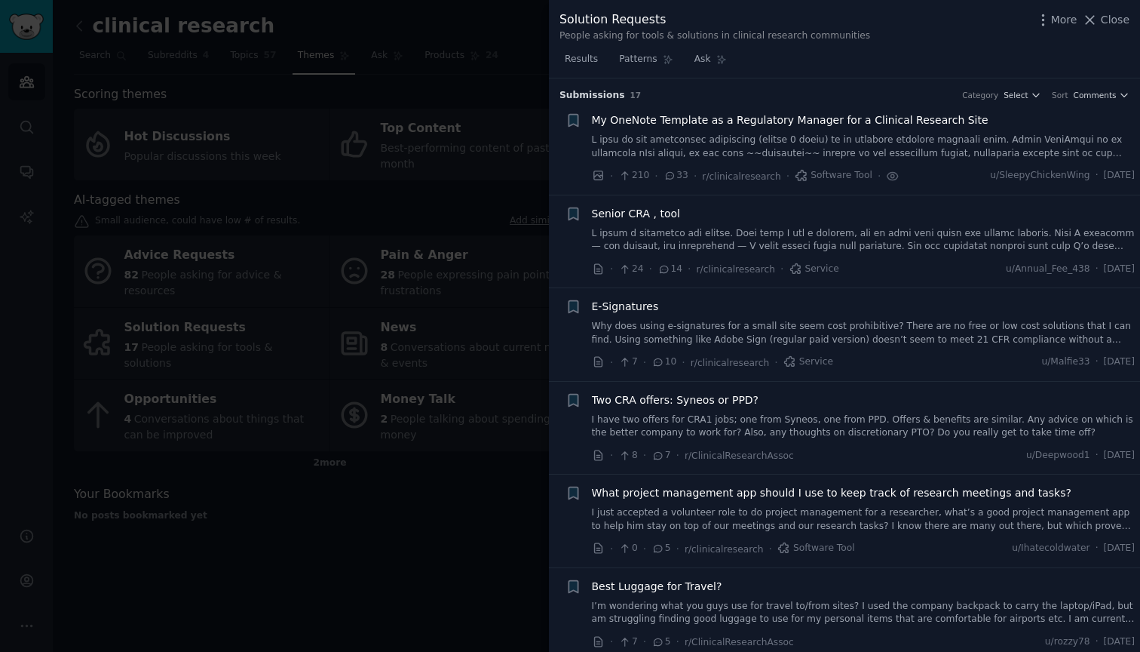
scroll to position [0, 0]
click at [818, 124] on span "My OneNote Template as a Regulatory Manager for a Clinical Research Site" at bounding box center [790, 120] width 397 height 16
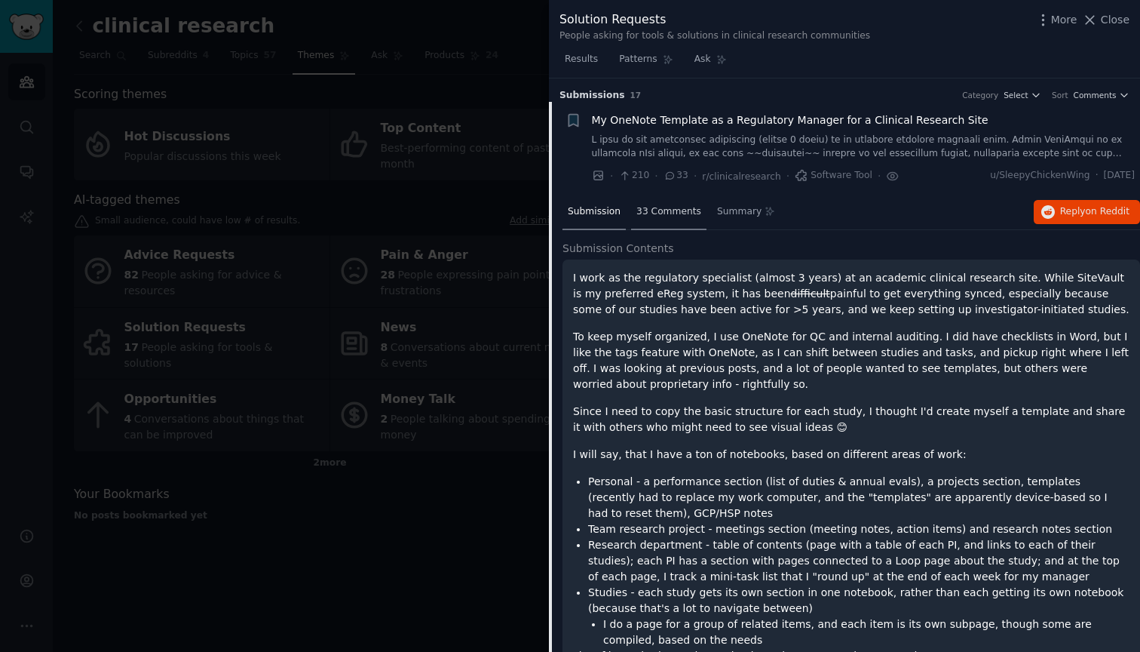
click at [665, 205] on span "33 Comments" at bounding box center [668, 212] width 65 height 14
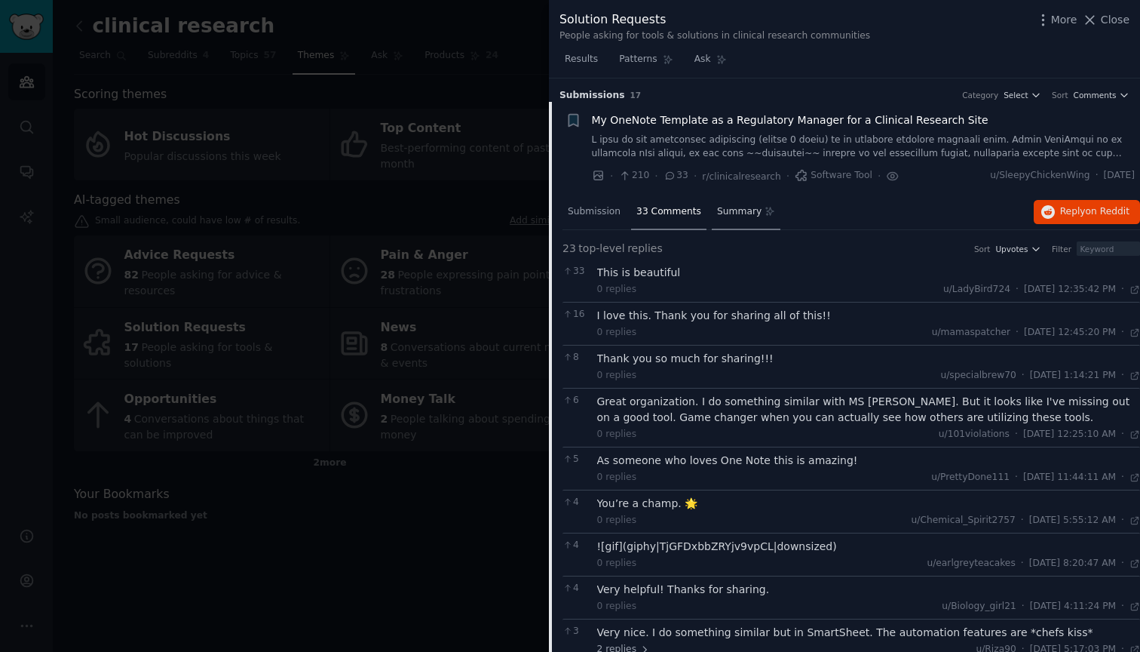
click at [737, 209] on span "Summary" at bounding box center [739, 212] width 44 height 14
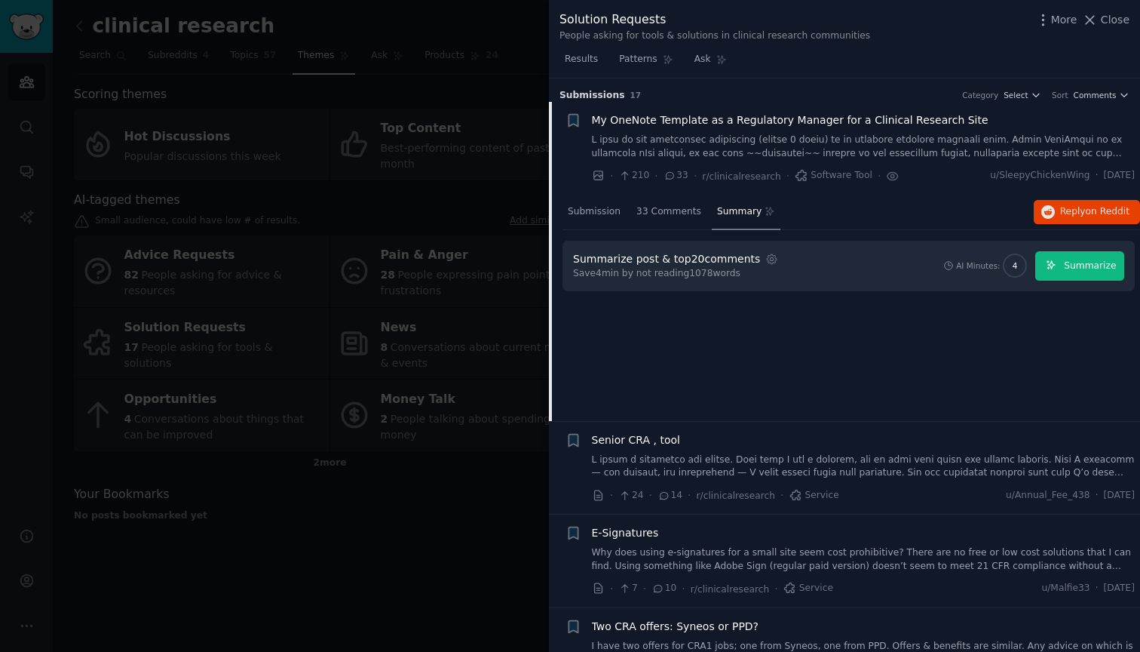
click at [1072, 253] on button "Summarize" at bounding box center [1079, 265] width 89 height 29
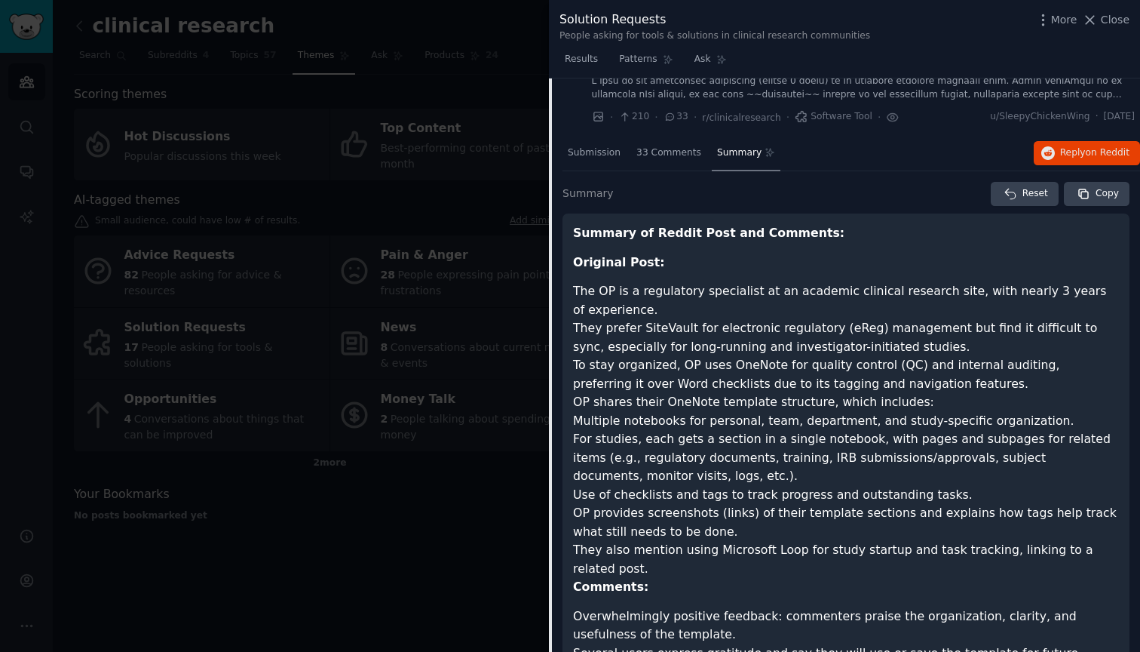
scroll to position [43, 0]
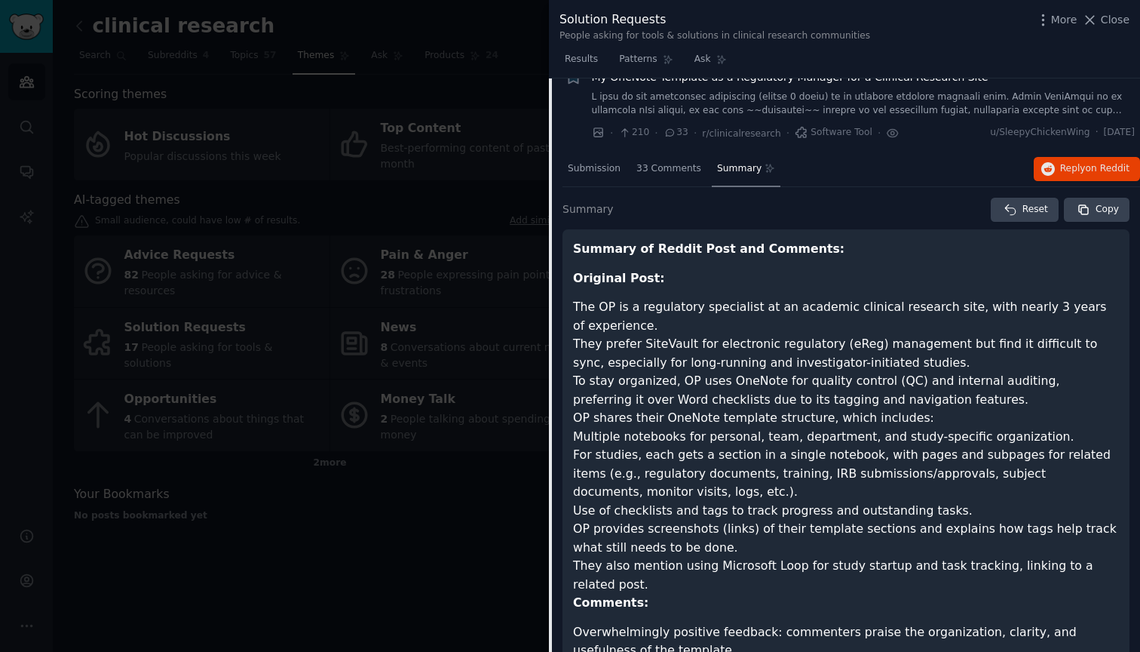
drag, startPoint x: 1018, startPoint y: 472, endPoint x: 572, endPoint y: 246, distance: 499.8
click at [572, 246] on div "Summary of Reddit Post and Comments: Original Post: The OP is a regulatory spec…" at bounding box center [846, 584] width 567 height 710
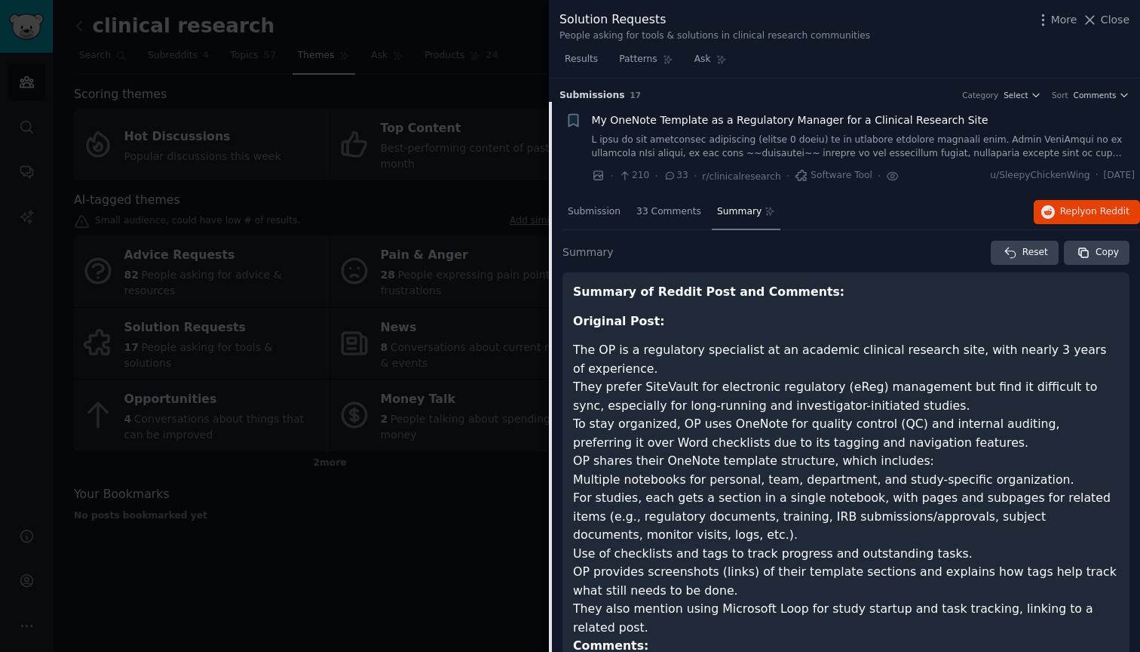
scroll to position [0, 0]
